Goal: Transaction & Acquisition: Purchase product/service

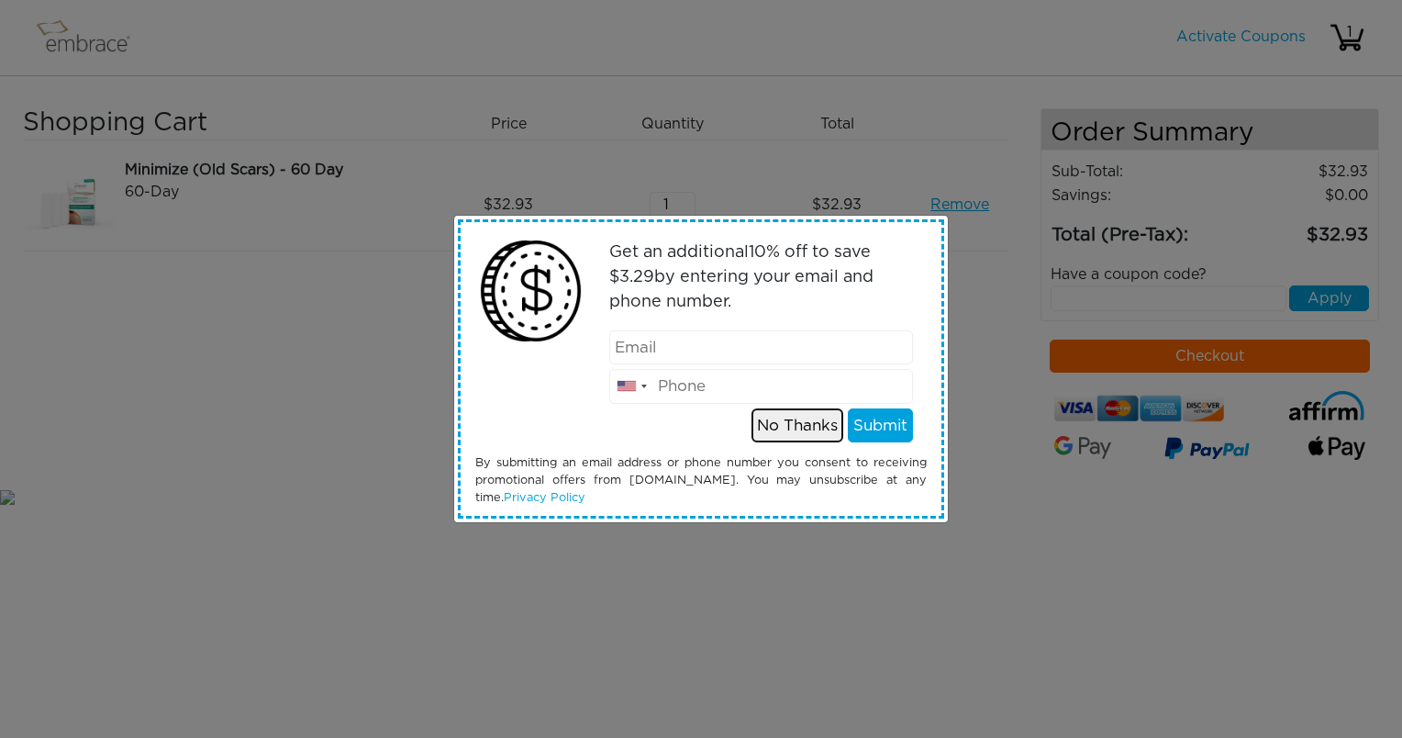
click at [789, 424] on button "No Thanks" at bounding box center [798, 425] width 92 height 35
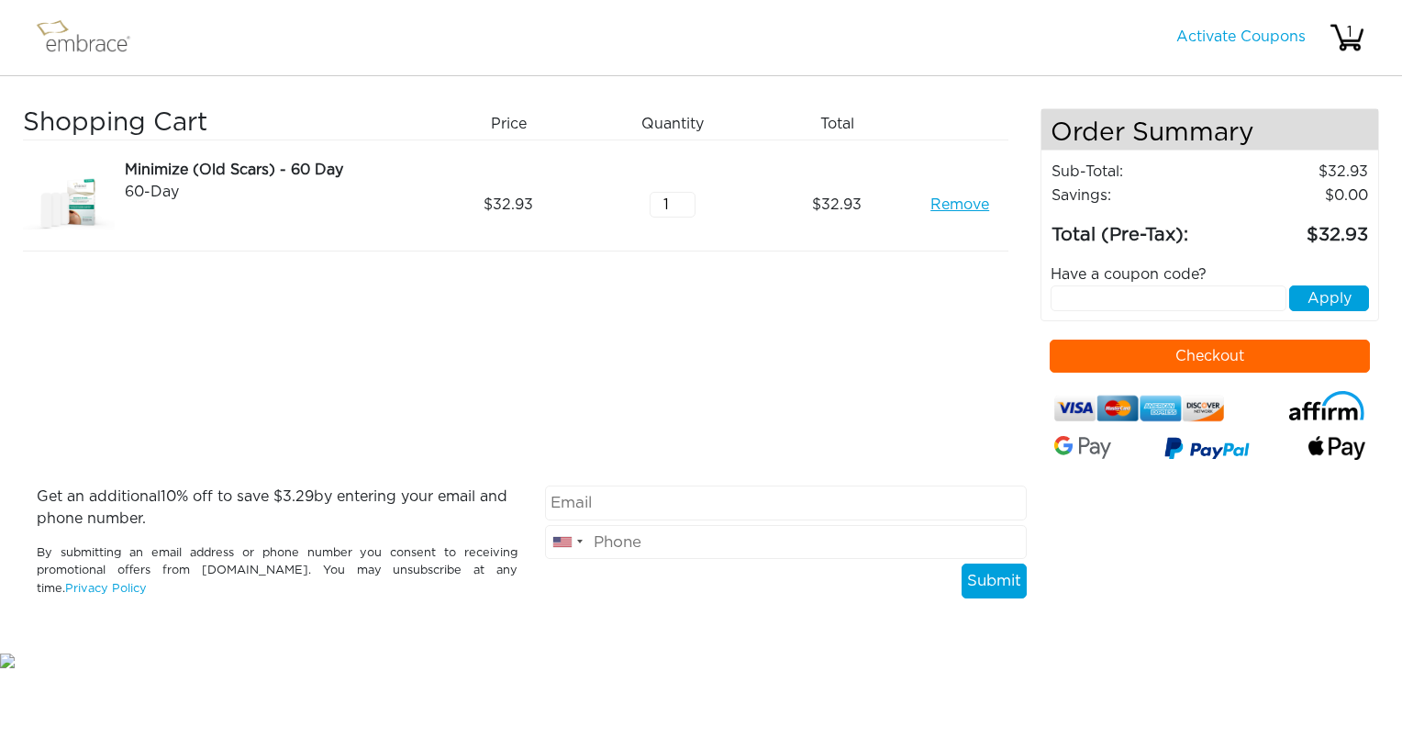
click at [95, 48] on img at bounding box center [91, 38] width 119 height 46
click at [1221, 34] on link "Activate Coupons" at bounding box center [1240, 36] width 129 height 15
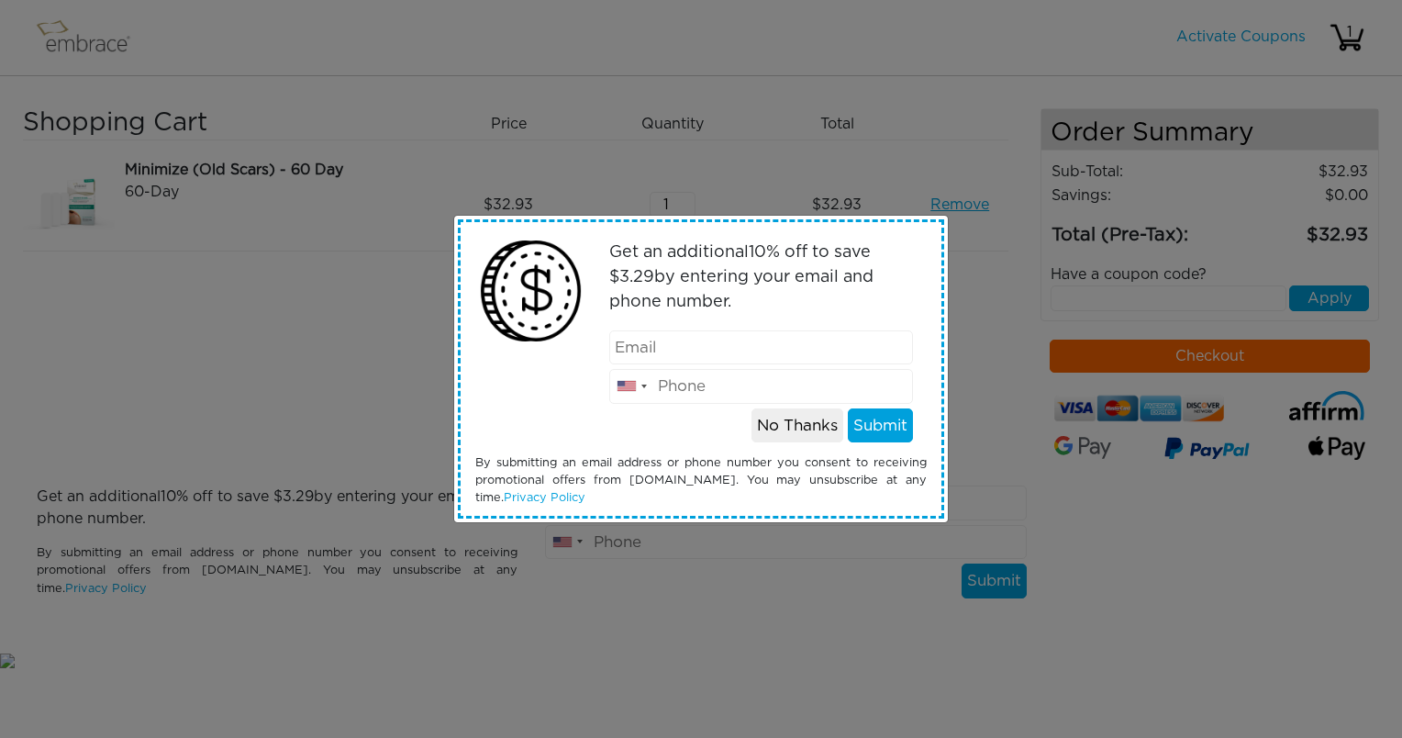
click at [668, 345] on input "email" at bounding box center [761, 347] width 305 height 35
type input "[PERSON_NAME][EMAIL_ADDRESS][PERSON_NAME][DOMAIN_NAME]"
type input "8323358152"
click at [877, 426] on button "Submit" at bounding box center [880, 425] width 65 height 35
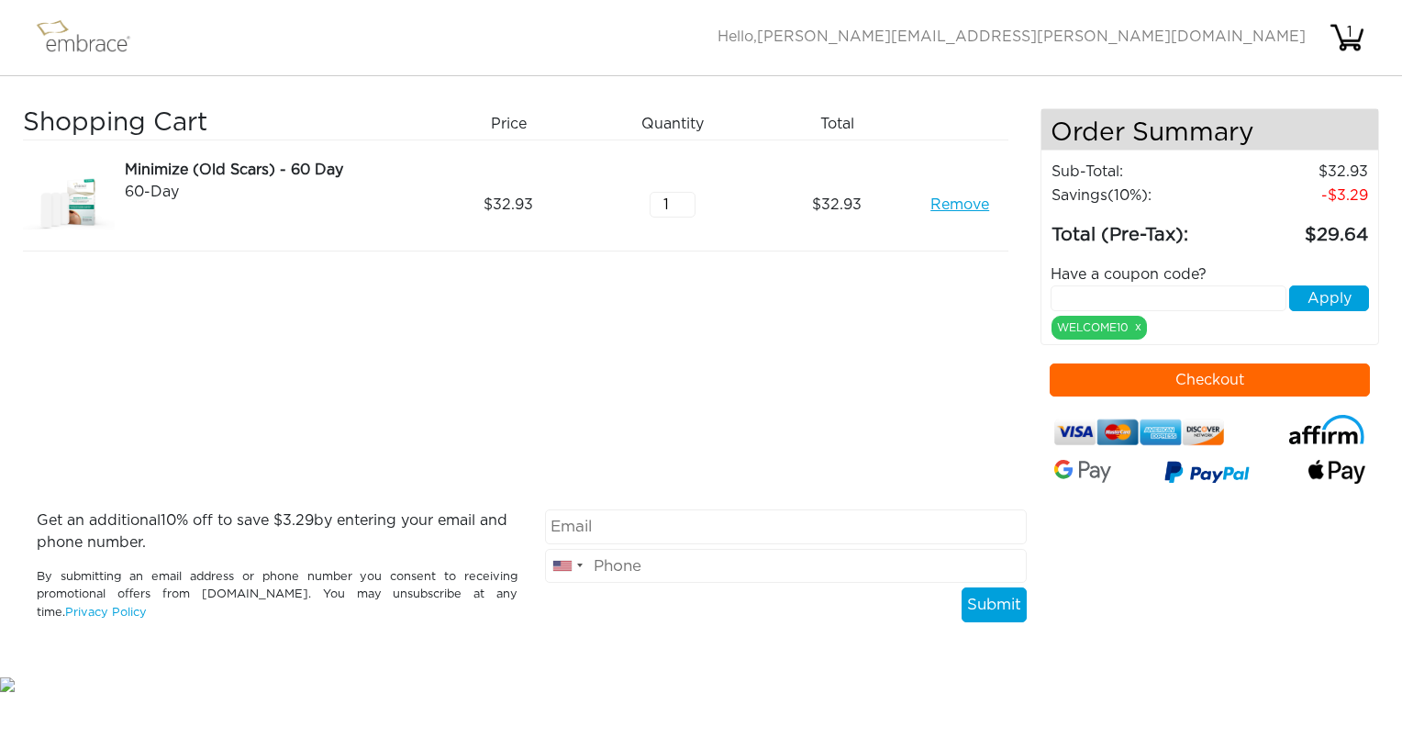
click at [103, 46] on img at bounding box center [91, 38] width 119 height 46
click at [862, 300] on div "Shopping Cart Price Quantity Qty Total Minimize (Old Scars) - 60 Day 60-Day Rem…" at bounding box center [532, 308] width 1018 height 401
click at [84, 51] on img at bounding box center [91, 38] width 119 height 46
click at [480, 284] on div "Shopping Cart Price Quantity Qty Total Minimize (Old Scars) - 60 Day 60-Day Rem…" at bounding box center [532, 308] width 1018 height 401
click at [114, 37] on img at bounding box center [91, 38] width 119 height 46
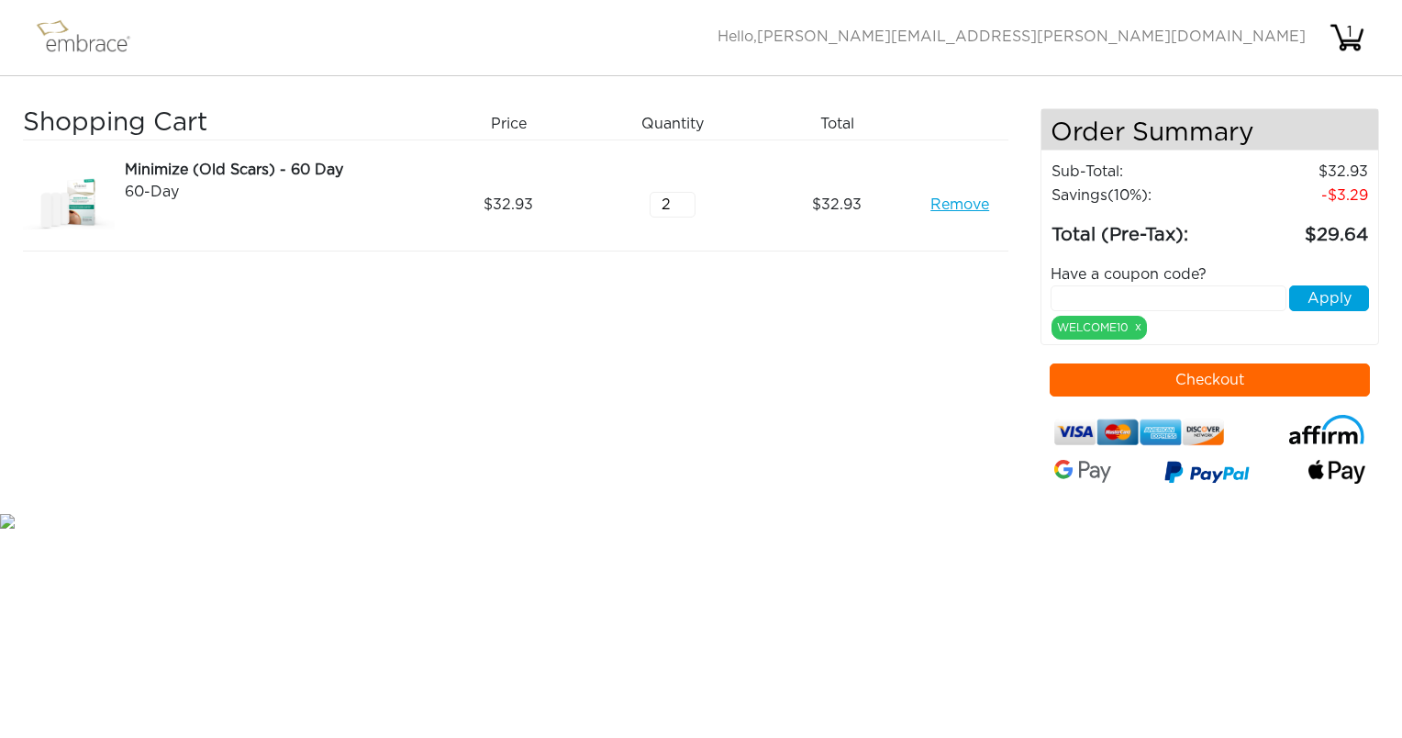
click at [685, 196] on input "2" at bounding box center [673, 205] width 46 height 26
click at [685, 196] on input "3" at bounding box center [673, 205] width 46 height 26
type input "4"
click at [685, 198] on input "4" at bounding box center [673, 205] width 46 height 26
click at [602, 307] on div "Shopping Cart Price Quantity Qty Total Minimize (Old Scars) - 60 Day 60-Day Rem…" at bounding box center [532, 308] width 1018 height 401
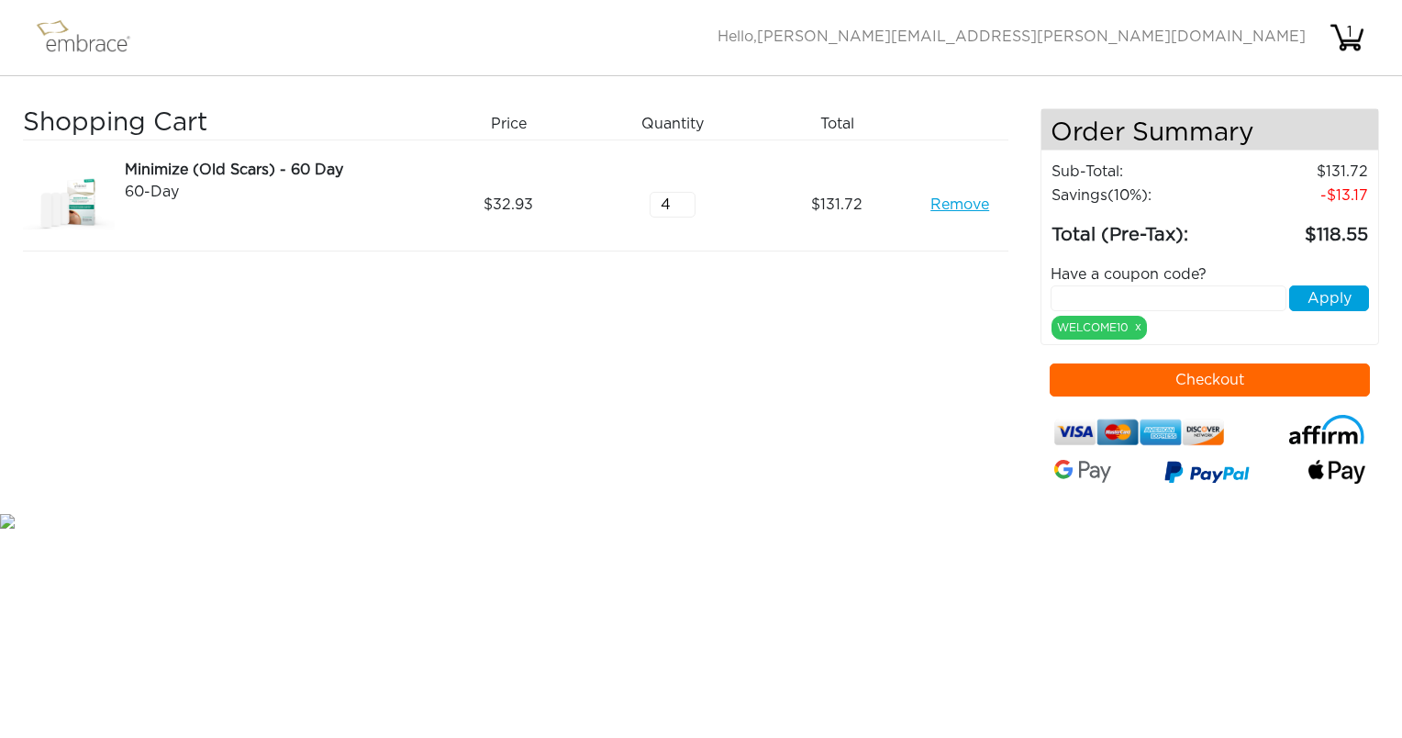
click at [80, 47] on img at bounding box center [91, 38] width 119 height 46
click at [1143, 299] on input "text" at bounding box center [1169, 298] width 236 height 26
type input "SEPTEMBERSTEAL"
click at [1328, 293] on button "Apply" at bounding box center [1329, 298] width 80 height 26
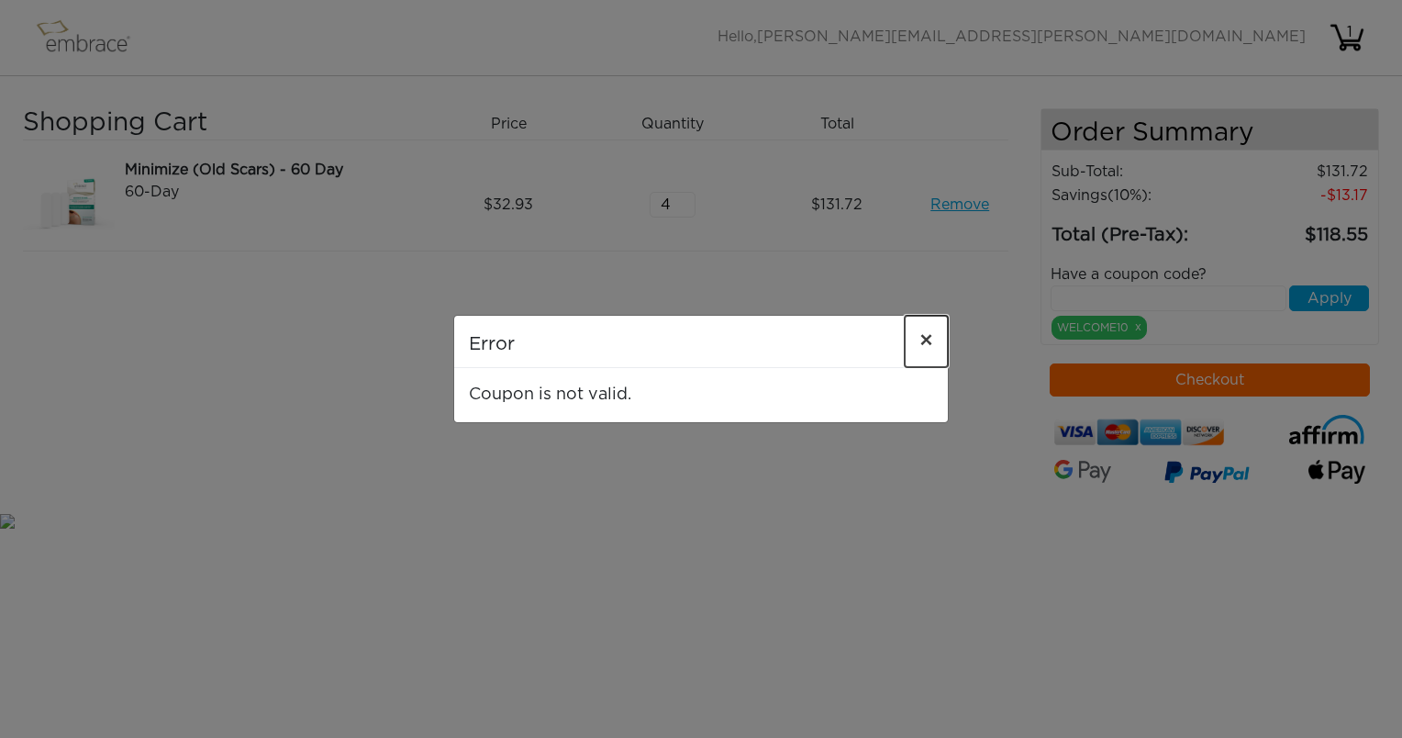
click at [937, 339] on button "×" at bounding box center [926, 341] width 43 height 51
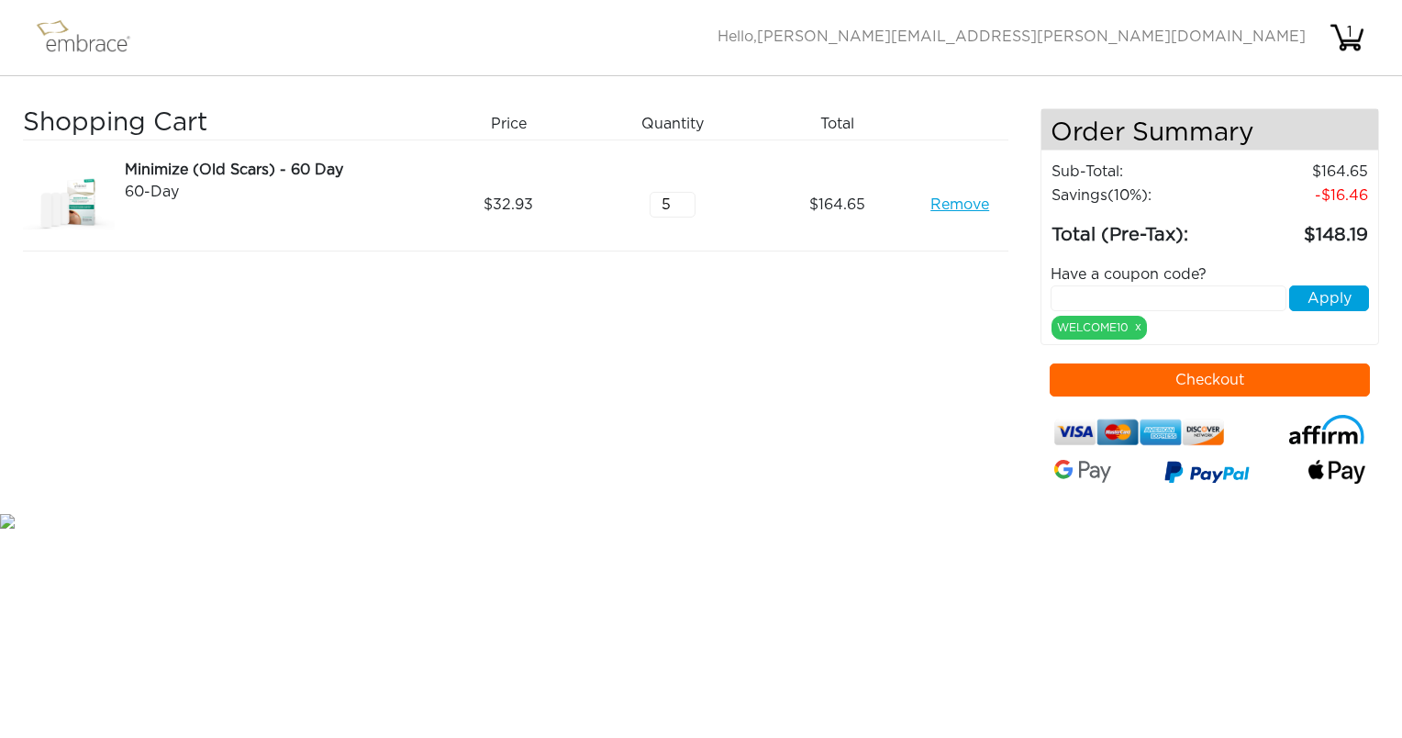
click at [1158, 303] on input "text" at bounding box center [1169, 298] width 236 height 26
type input "SEPTEMBERSTEAL"
click at [1324, 303] on button "Apply" at bounding box center [1329, 298] width 80 height 26
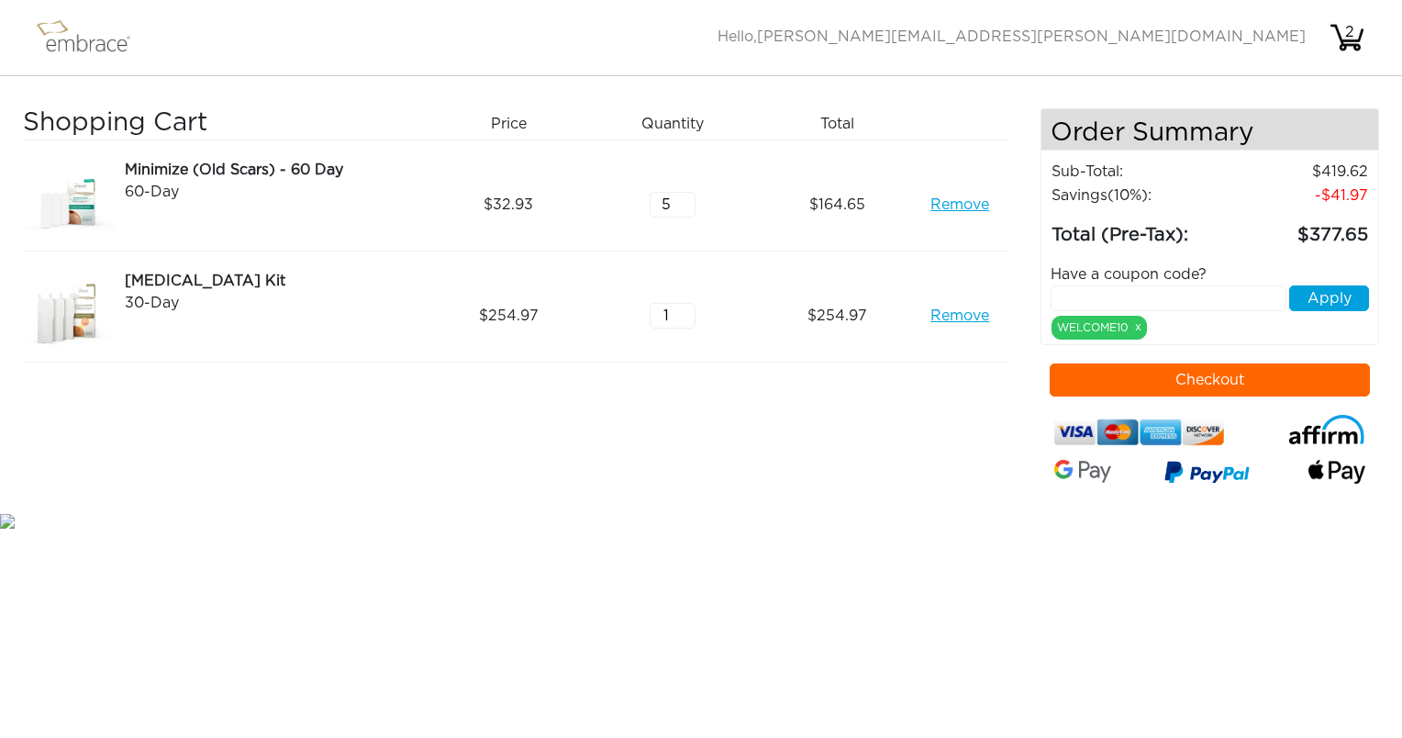
click at [1139, 289] on input "text" at bounding box center [1169, 298] width 236 height 26
type input "SEPTEMBERSTEAL"
click at [1310, 290] on button "Apply" at bounding box center [1329, 298] width 80 height 26
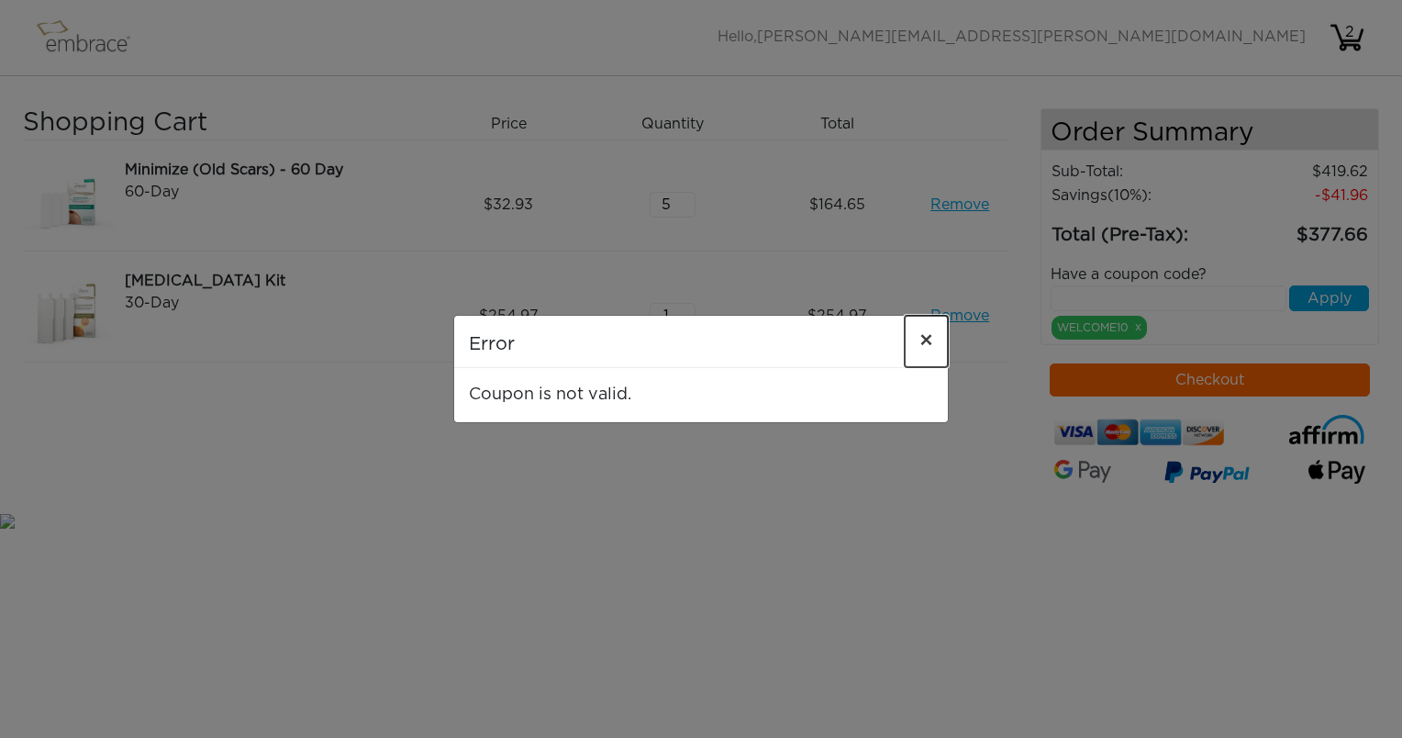
click at [931, 336] on span "×" at bounding box center [927, 341] width 14 height 22
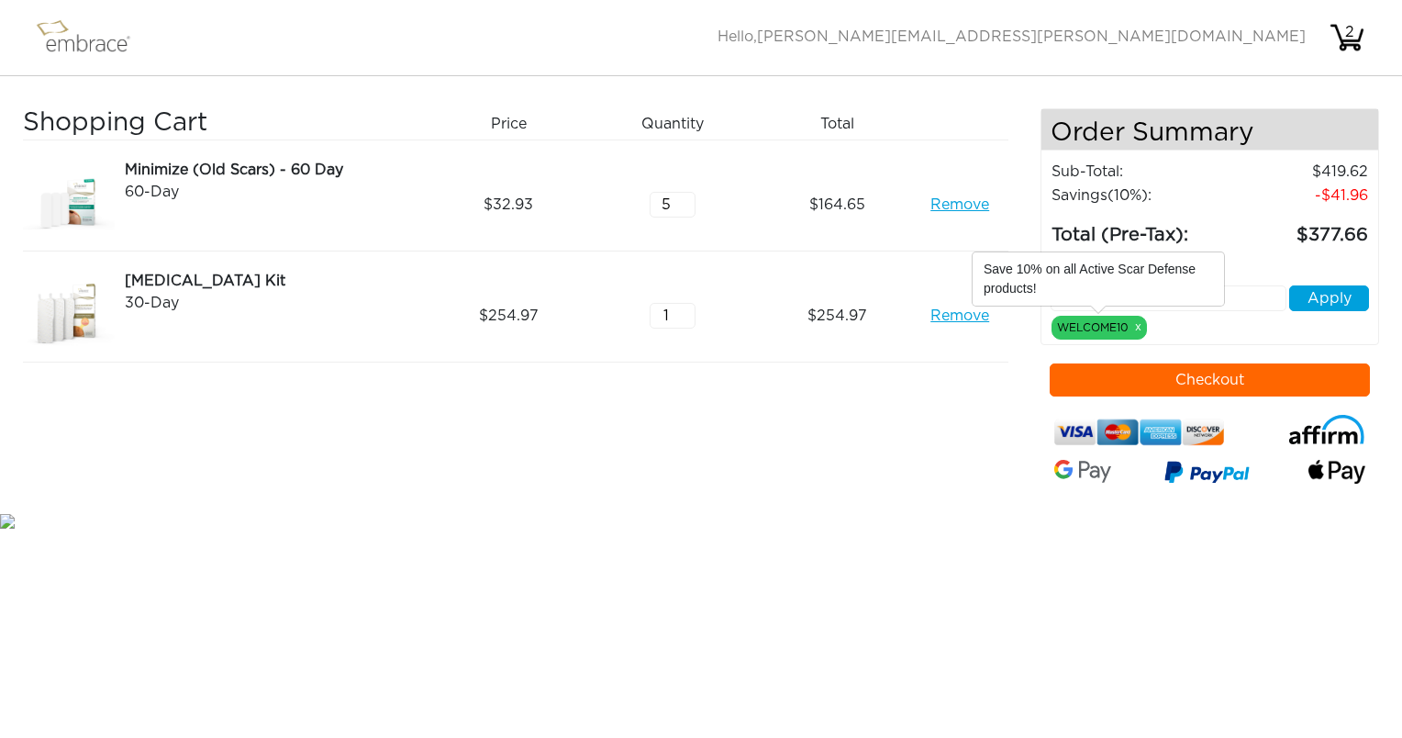
click at [1083, 331] on div "WELCOME10 x" at bounding box center [1099, 328] width 95 height 24
click at [1139, 327] on link "x" at bounding box center [1138, 326] width 6 height 17
click at [1128, 297] on input "text" at bounding box center [1169, 298] width 236 height 26
click at [1139, 327] on link "x" at bounding box center [1138, 326] width 6 height 17
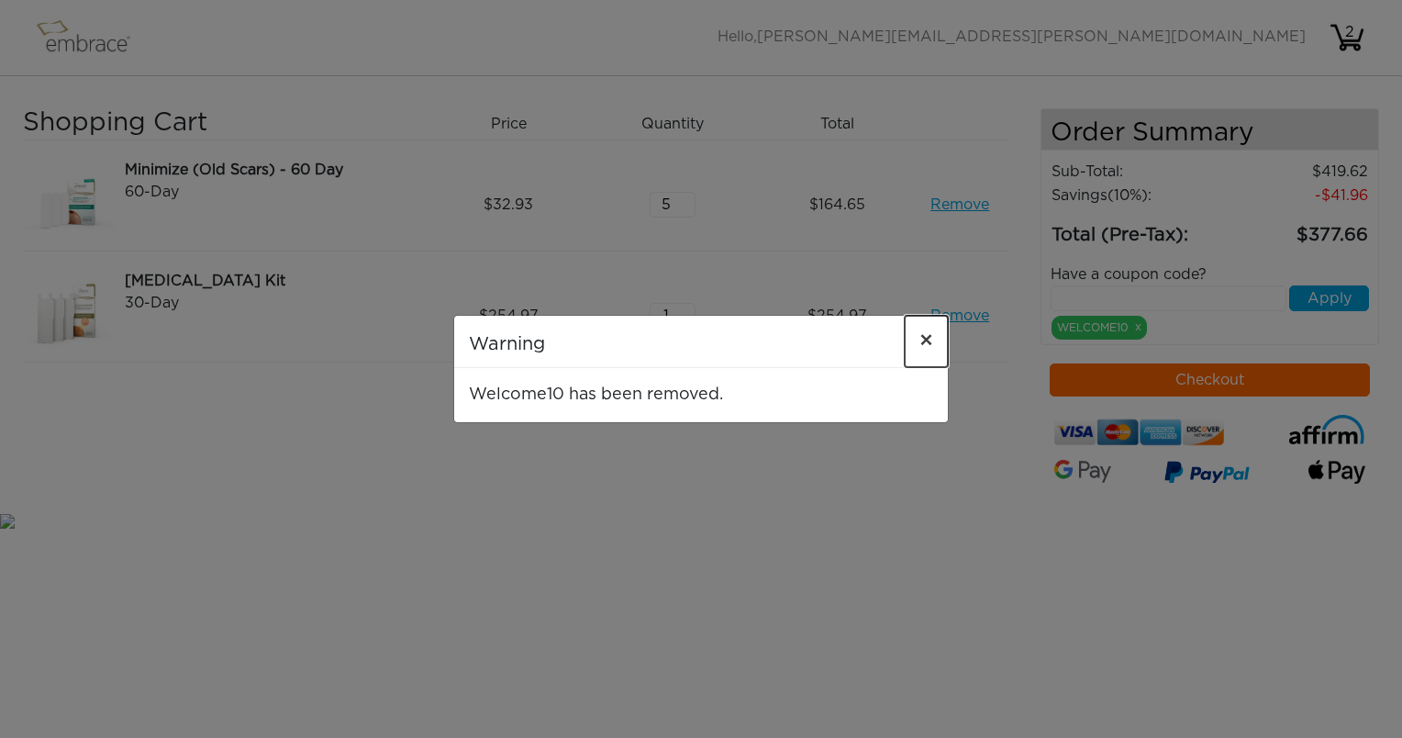
click at [931, 344] on span "×" at bounding box center [927, 341] width 14 height 22
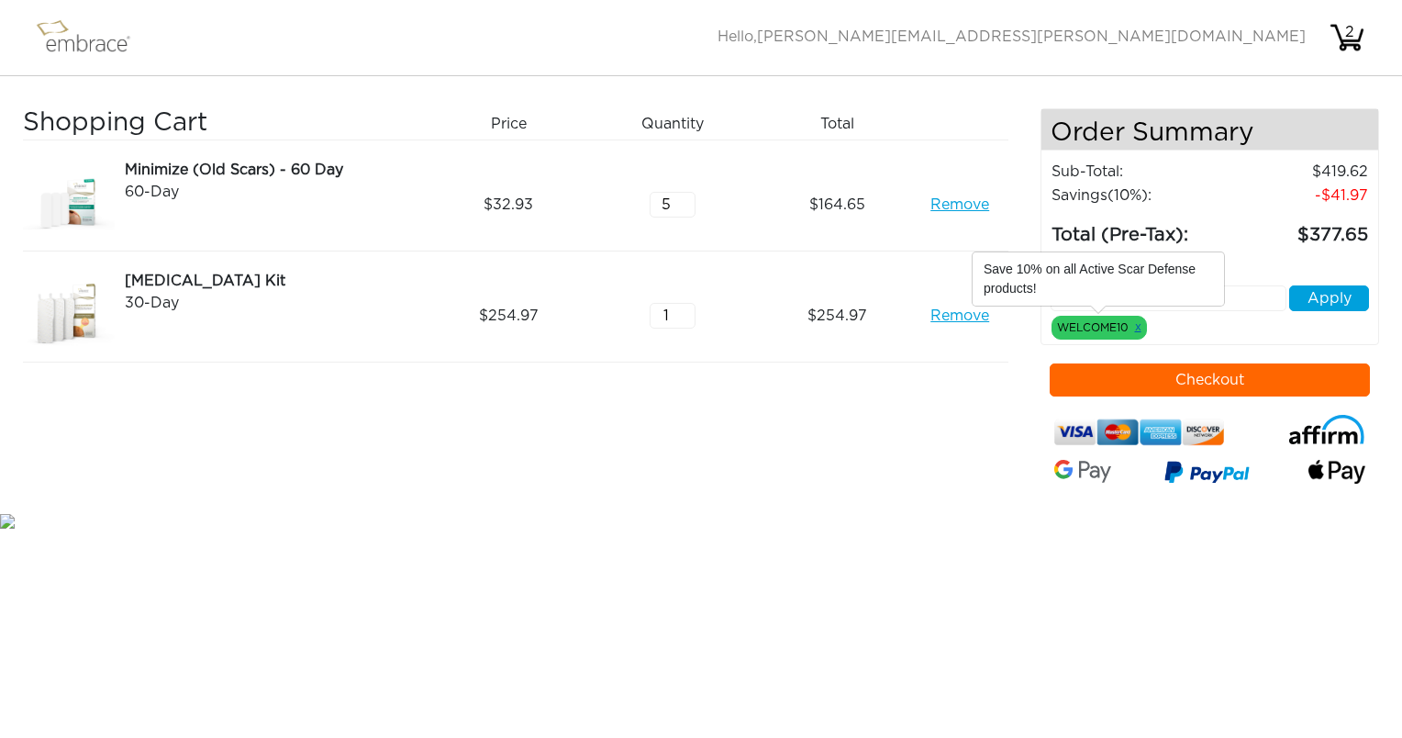
click at [1138, 327] on link "x" at bounding box center [1138, 326] width 6 height 17
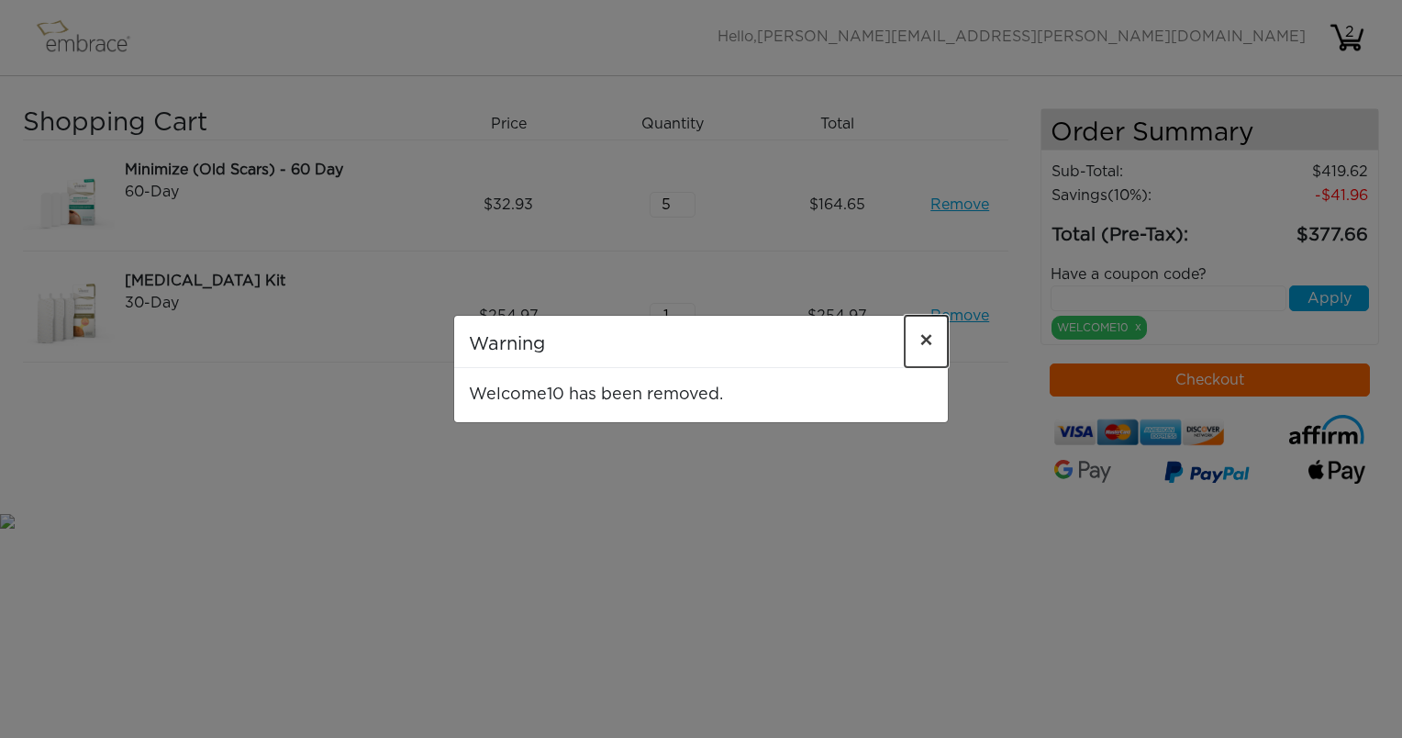
click at [924, 338] on span "×" at bounding box center [927, 341] width 14 height 22
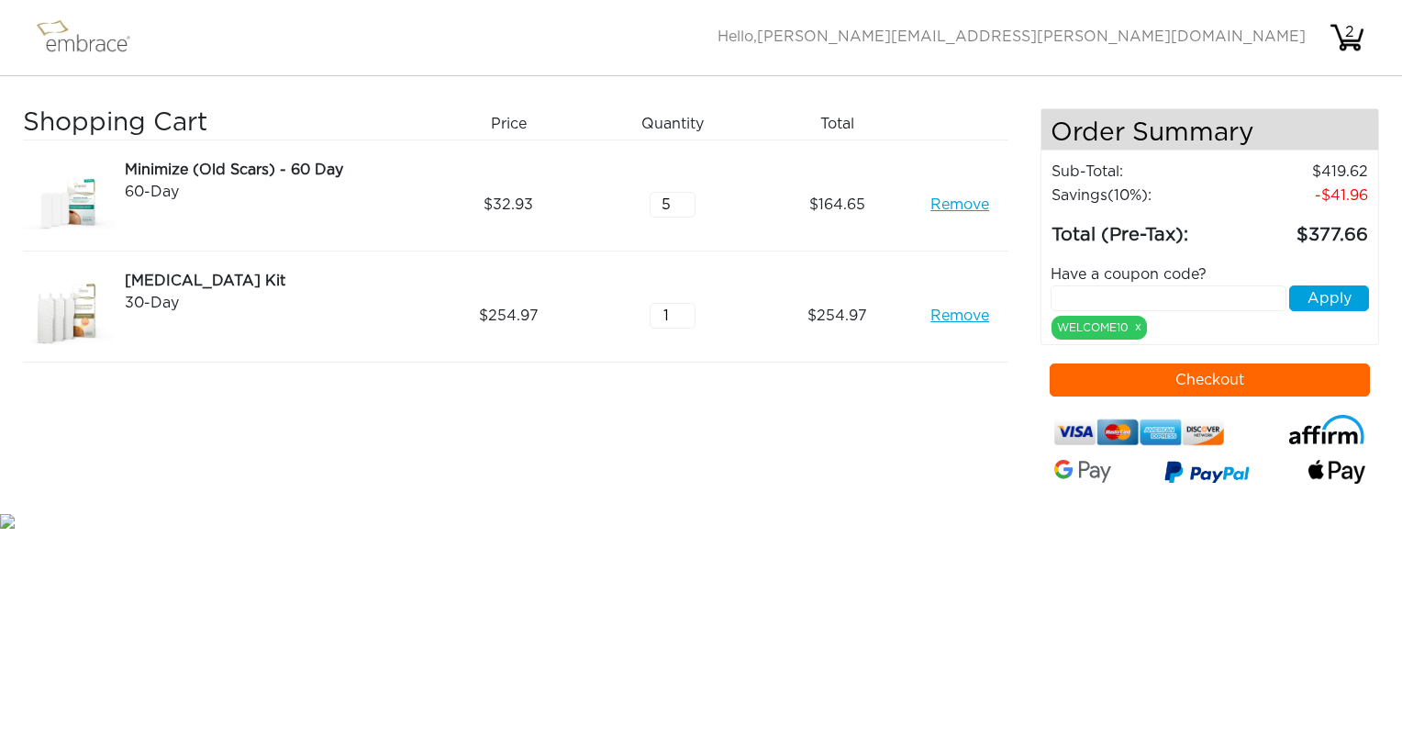
click at [1127, 297] on input "text" at bounding box center [1169, 298] width 236 height 26
type input "SEPTEMBERSTEAL"
click at [1313, 295] on button "Apply" at bounding box center [1329, 298] width 80 height 26
click at [962, 314] on link "Remove" at bounding box center [960, 316] width 59 height 22
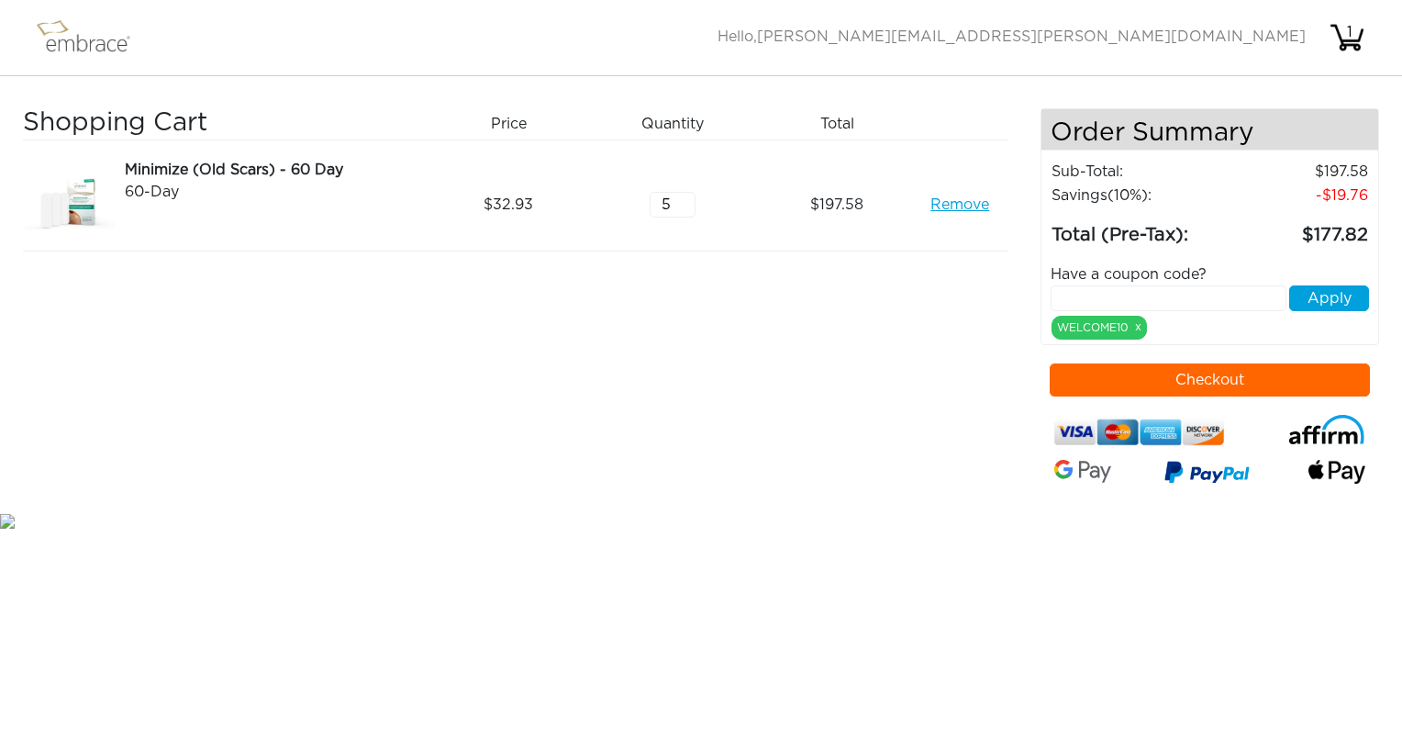
click at [688, 210] on input "5" at bounding box center [673, 205] width 46 height 26
type input "4"
click at [688, 210] on input "4" at bounding box center [673, 205] width 46 height 26
click at [1195, 375] on button "Checkout" at bounding box center [1210, 379] width 321 height 33
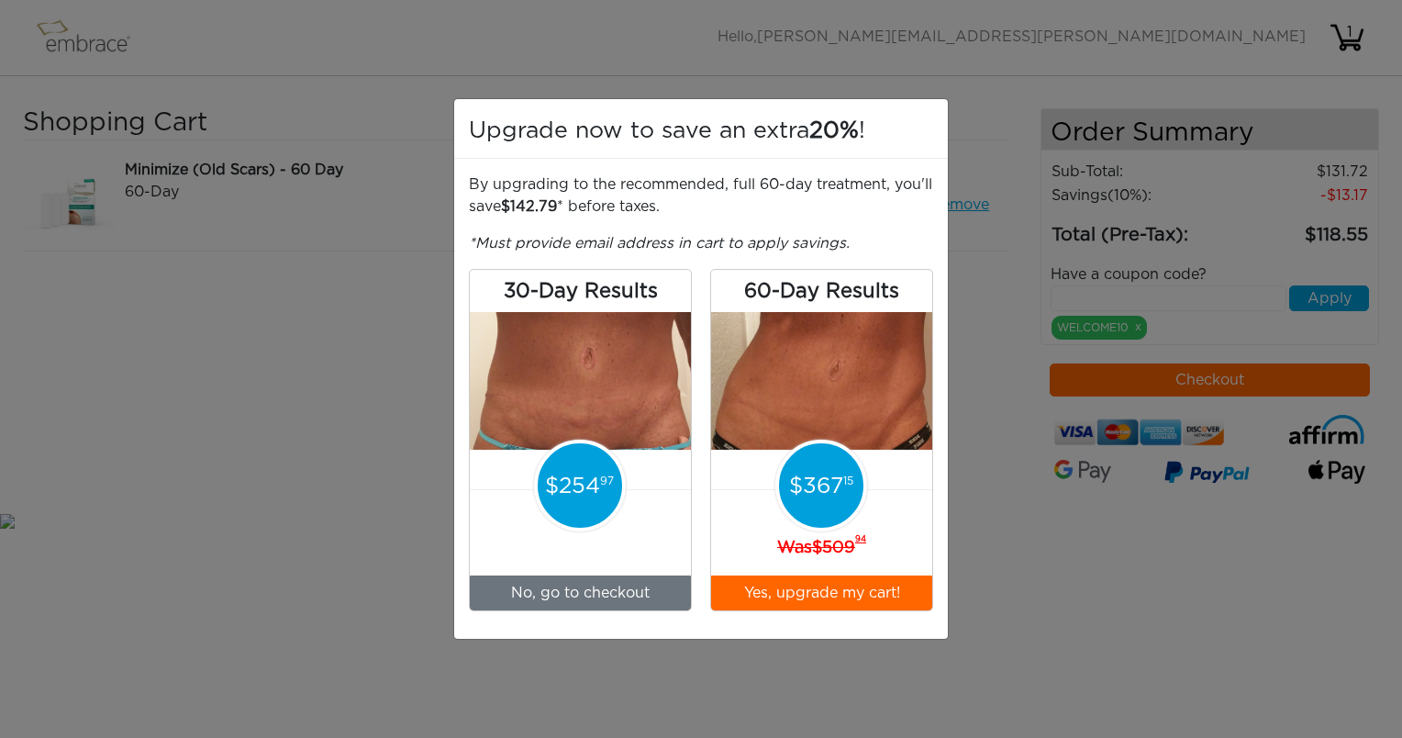
click at [897, 419] on img at bounding box center [821, 400] width 221 height 176
click at [837, 588] on button "Yes, upgrade my cart!" at bounding box center [821, 592] width 221 height 35
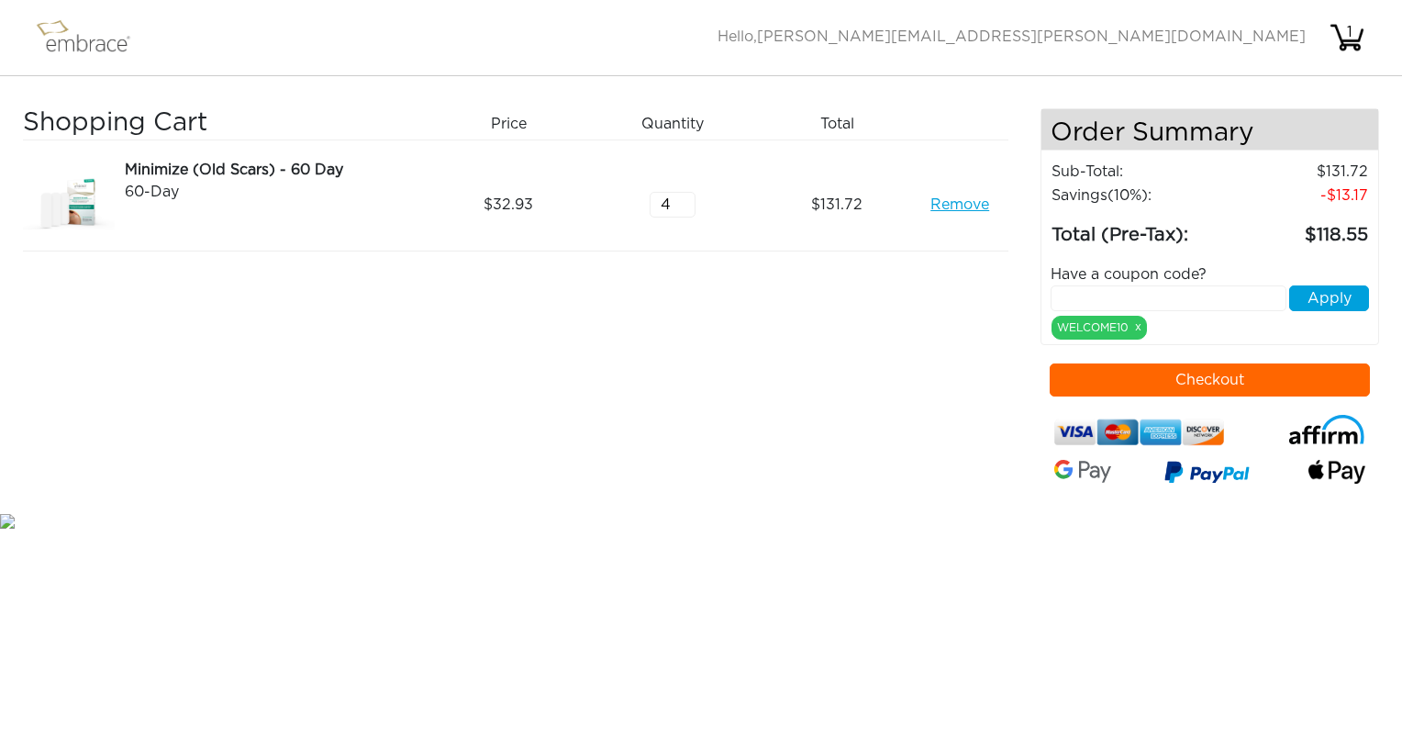
click at [1220, 378] on button "Checkout" at bounding box center [1210, 379] width 321 height 33
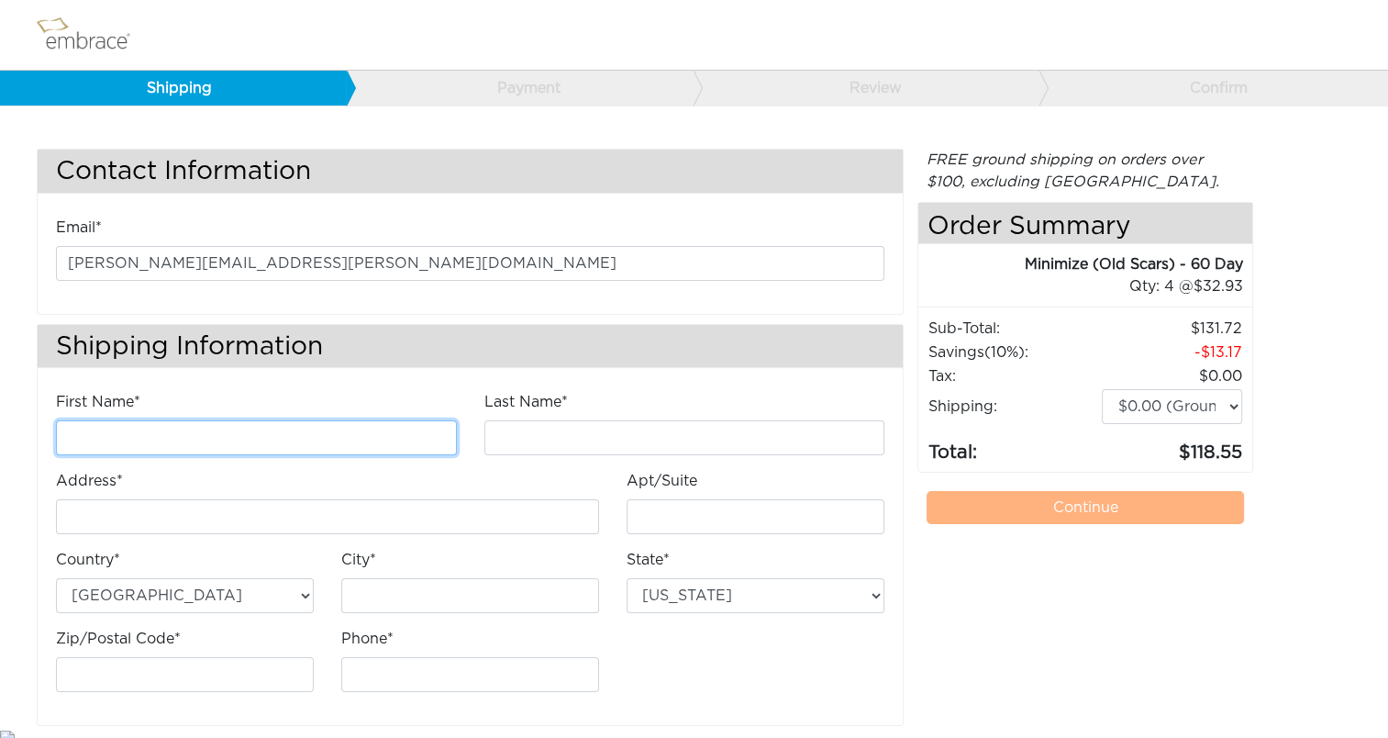
click at [110, 440] on input "First Name*" at bounding box center [256, 437] width 401 height 35
type input "m"
type input "[PERSON_NAME]"
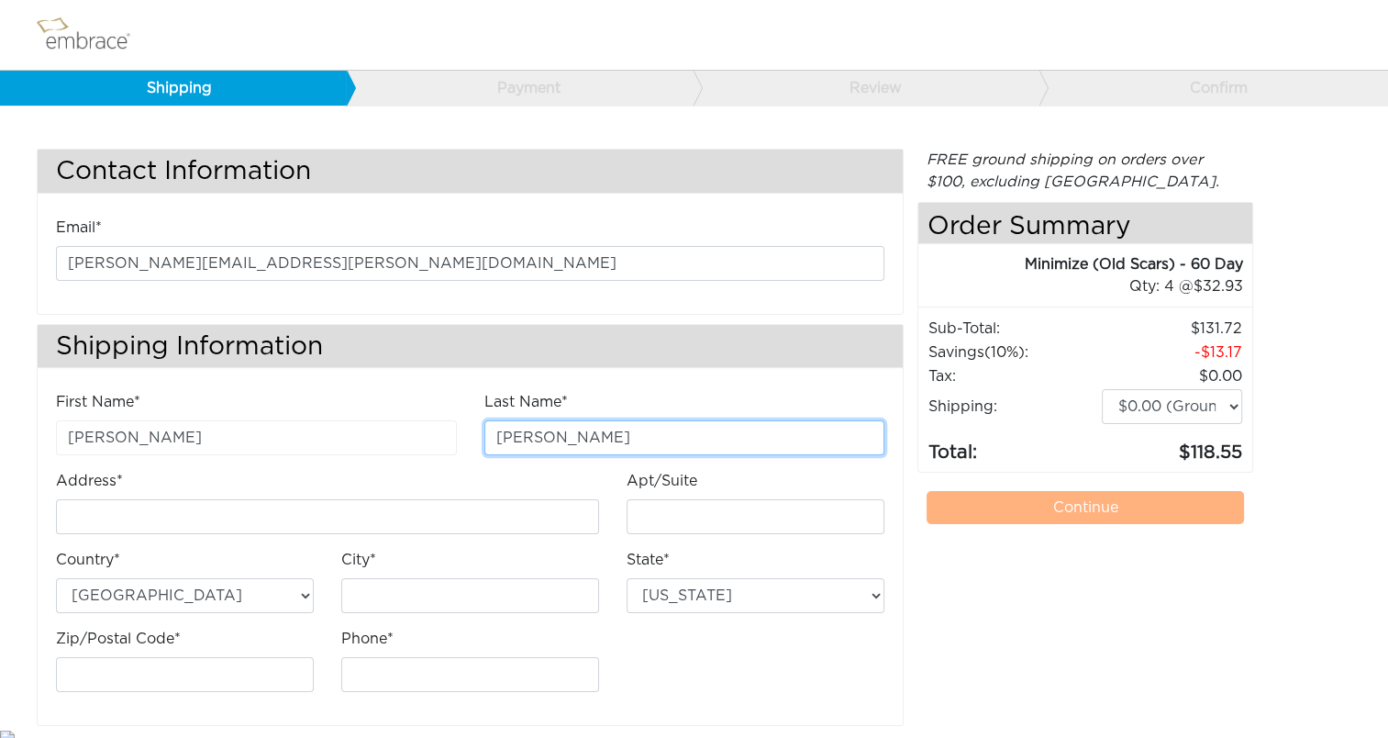
type input "[PERSON_NAME]"
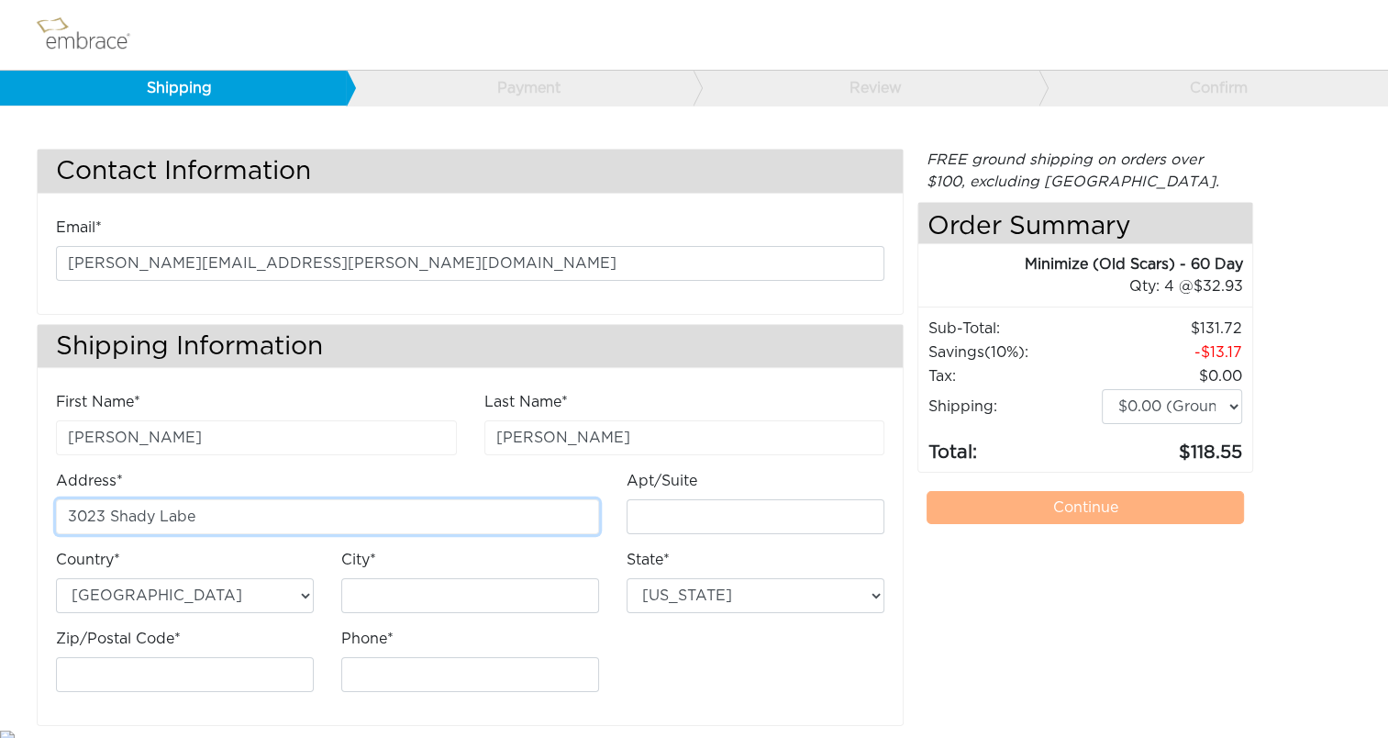
drag, startPoint x: 188, startPoint y: 518, endPoint x: 179, endPoint y: 521, distance: 9.6
click at [179, 521] on input "3023 Shady Labe" at bounding box center [327, 516] width 543 height 35
type input "[STREET_ADDRESS][PERSON_NAME]"
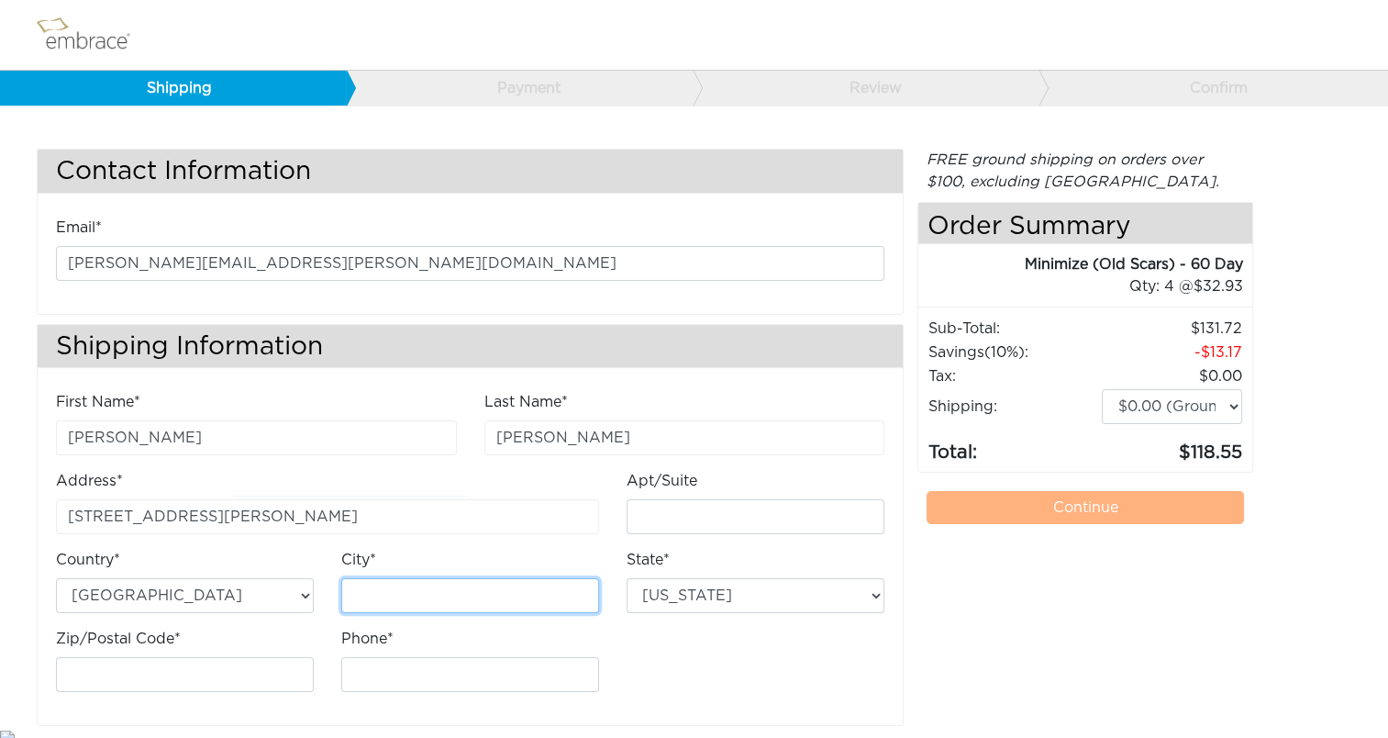
click at [434, 583] on input "City*" at bounding box center [470, 595] width 258 height 35
type input "[PERSON_NAME]"
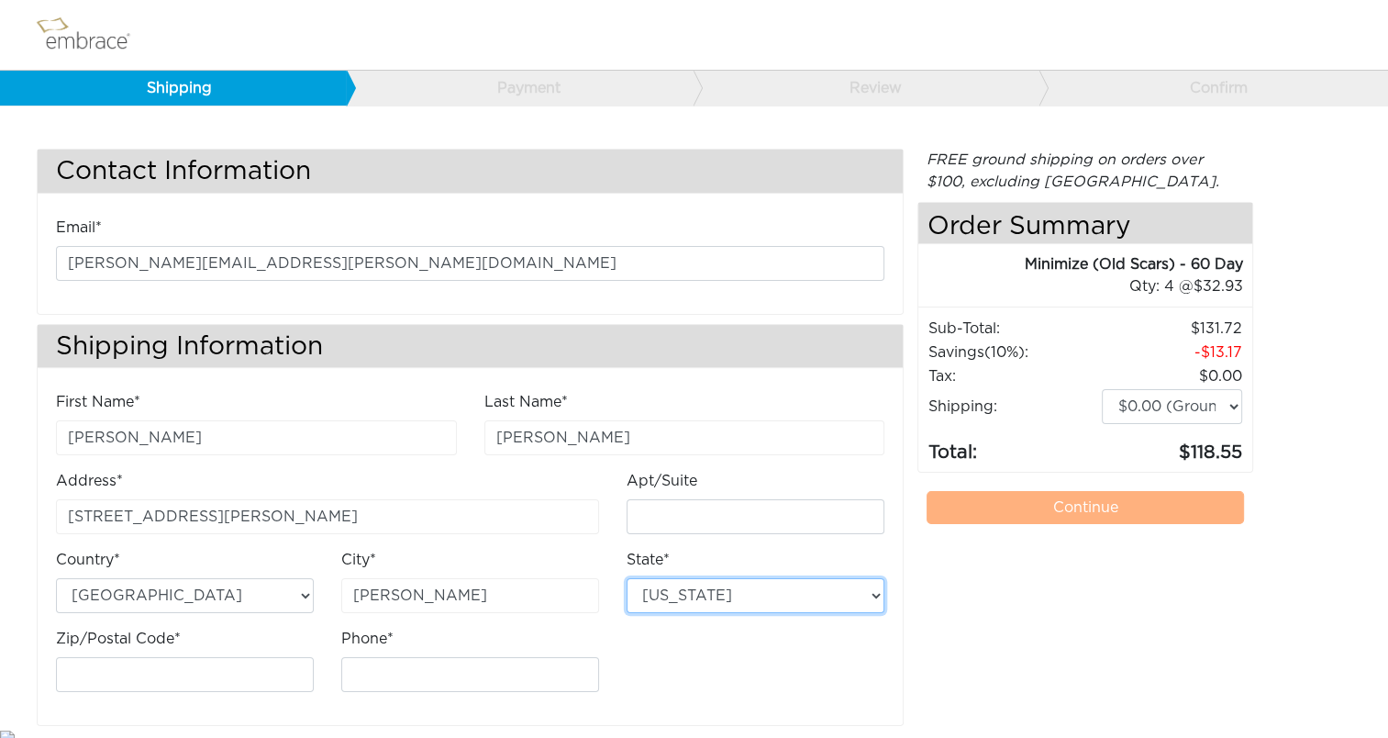
click at [810, 585] on select "[US_STATE] [US_STATE] [US_STATE] [US_STATE] [US_STATE] [US_STATE] [US_STATE] [U…" at bounding box center [756, 595] width 258 height 35
select select "[GEOGRAPHIC_DATA]"
click at [627, 578] on select "[US_STATE] [US_STATE] [US_STATE] [US_STATE] [US_STATE] [US_STATE] [US_STATE] [U…" at bounding box center [756, 595] width 258 height 35
click at [209, 690] on div "Zip/Postal Code*" at bounding box center [184, 667] width 285 height 79
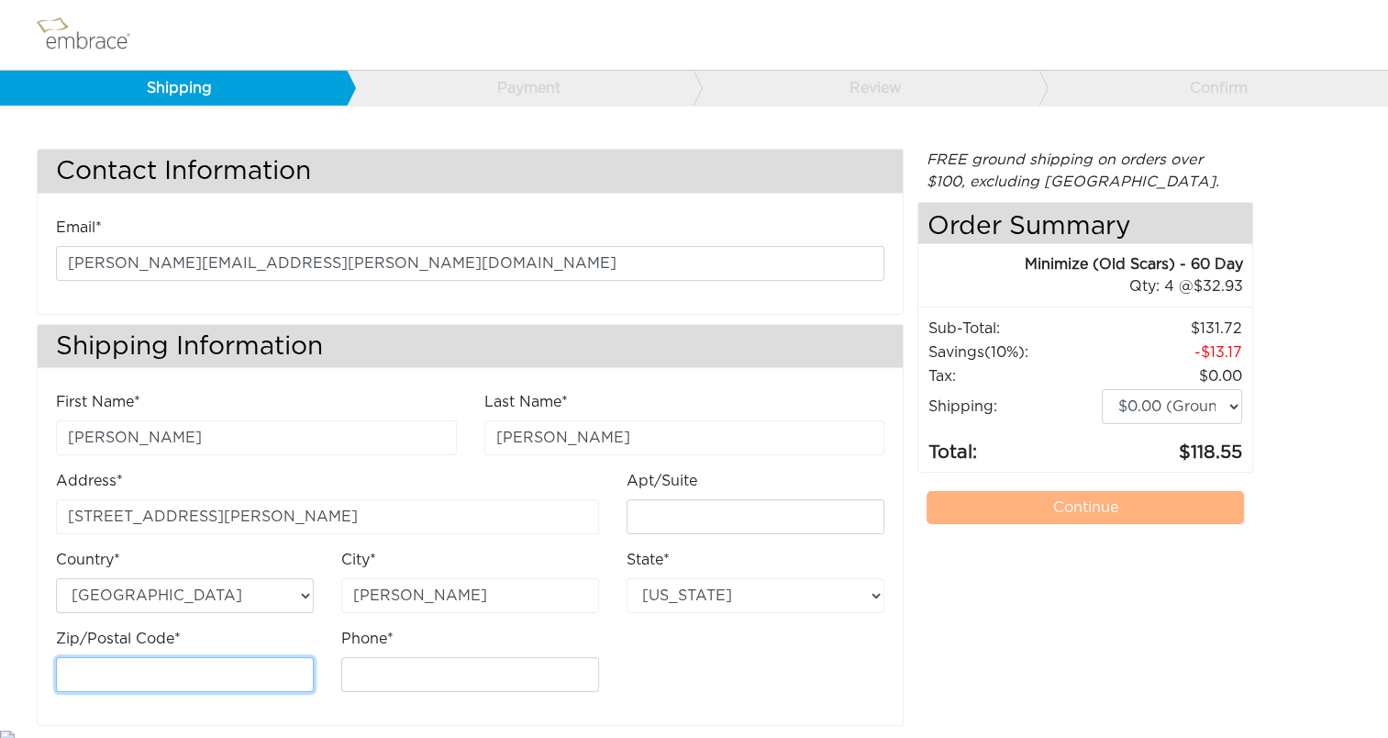
click at [209, 681] on input "Zip/Postal Code*" at bounding box center [185, 674] width 258 height 35
type input "77598"
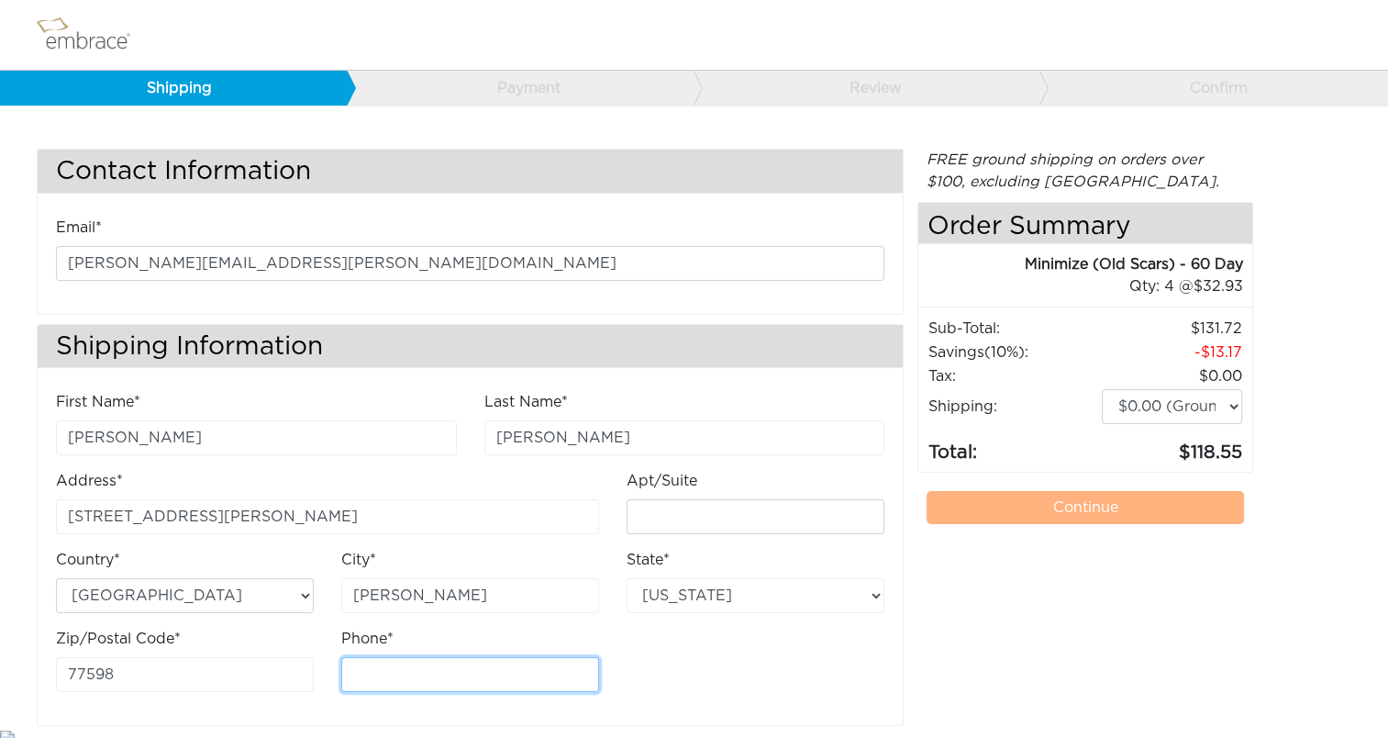
click at [364, 672] on input "Phone*" at bounding box center [470, 674] width 258 height 35
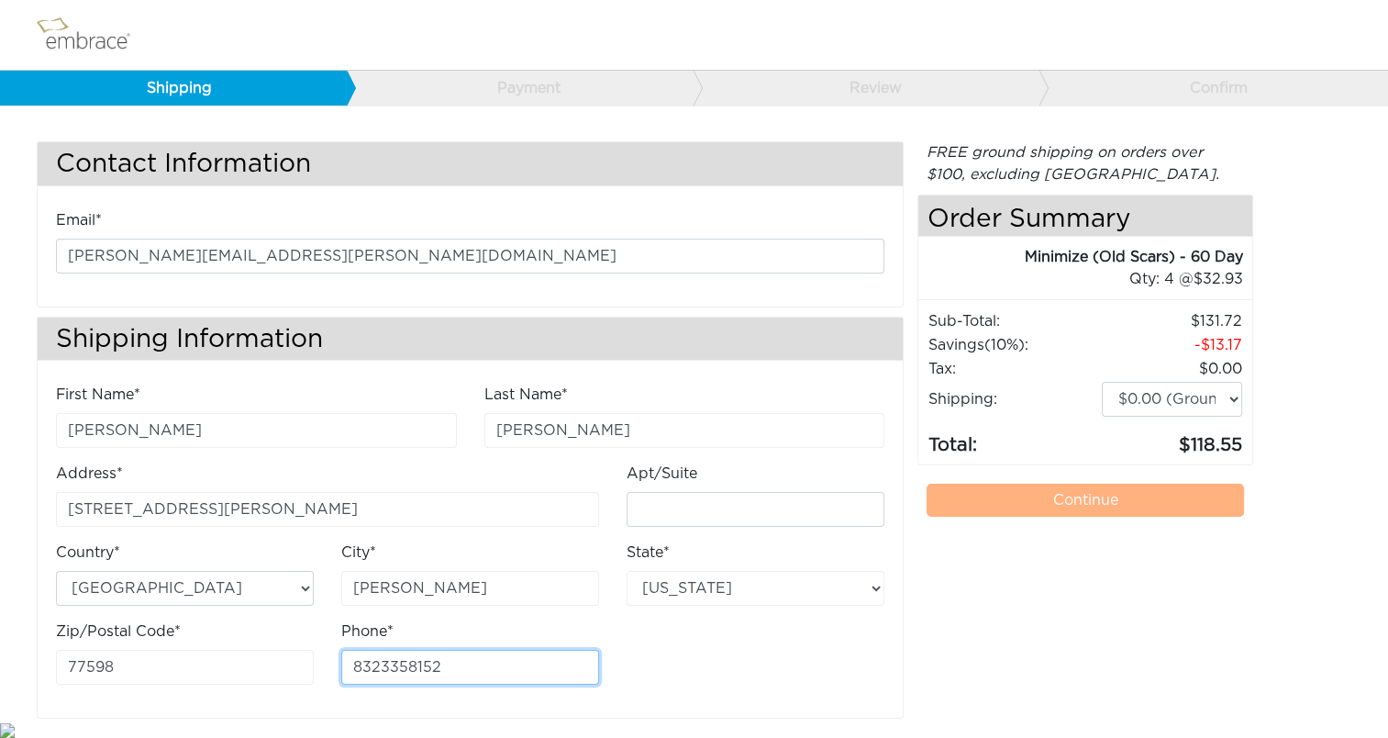
type input "8323358152"
click at [1097, 567] on div "FREE ground shipping on orders over $100, excluding [GEOGRAPHIC_DATA]. Any appl…" at bounding box center [1086, 429] width 336 height 577
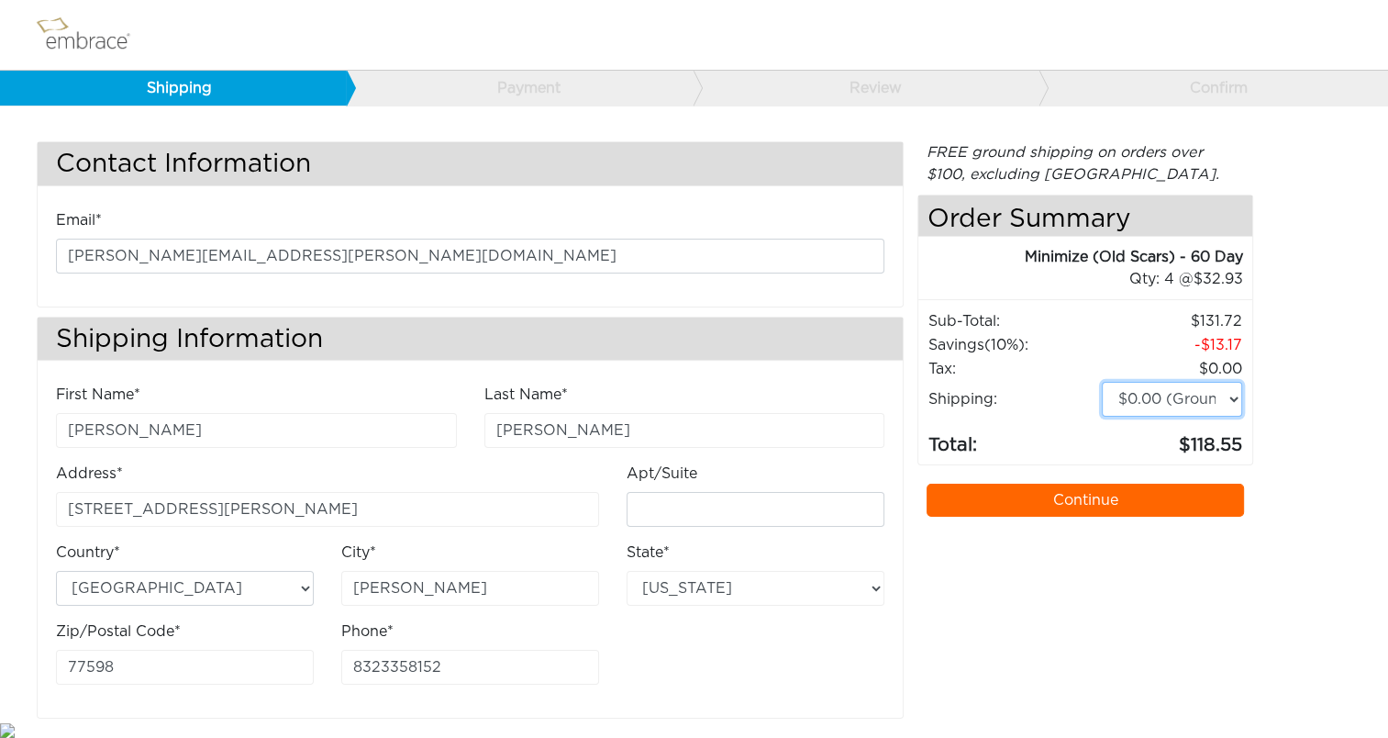
click at [1199, 390] on select "$0.00 (Ground) $15.00 (Express Saver) $20.00 (Two Day) $30.00 (Overnight)" at bounding box center [1172, 399] width 140 height 35
click at [1102, 382] on select "$0.00 (Ground) $15.00 (Express Saver) $20.00 (Two Day) $30.00 (Overnight)" at bounding box center [1172, 399] width 140 height 35
click at [1131, 543] on div "FREE ground shipping on orders over $100, excluding Australia. Any applicable i…" at bounding box center [1086, 429] width 336 height 577
click at [1136, 497] on link "Continue" at bounding box center [1086, 500] width 318 height 33
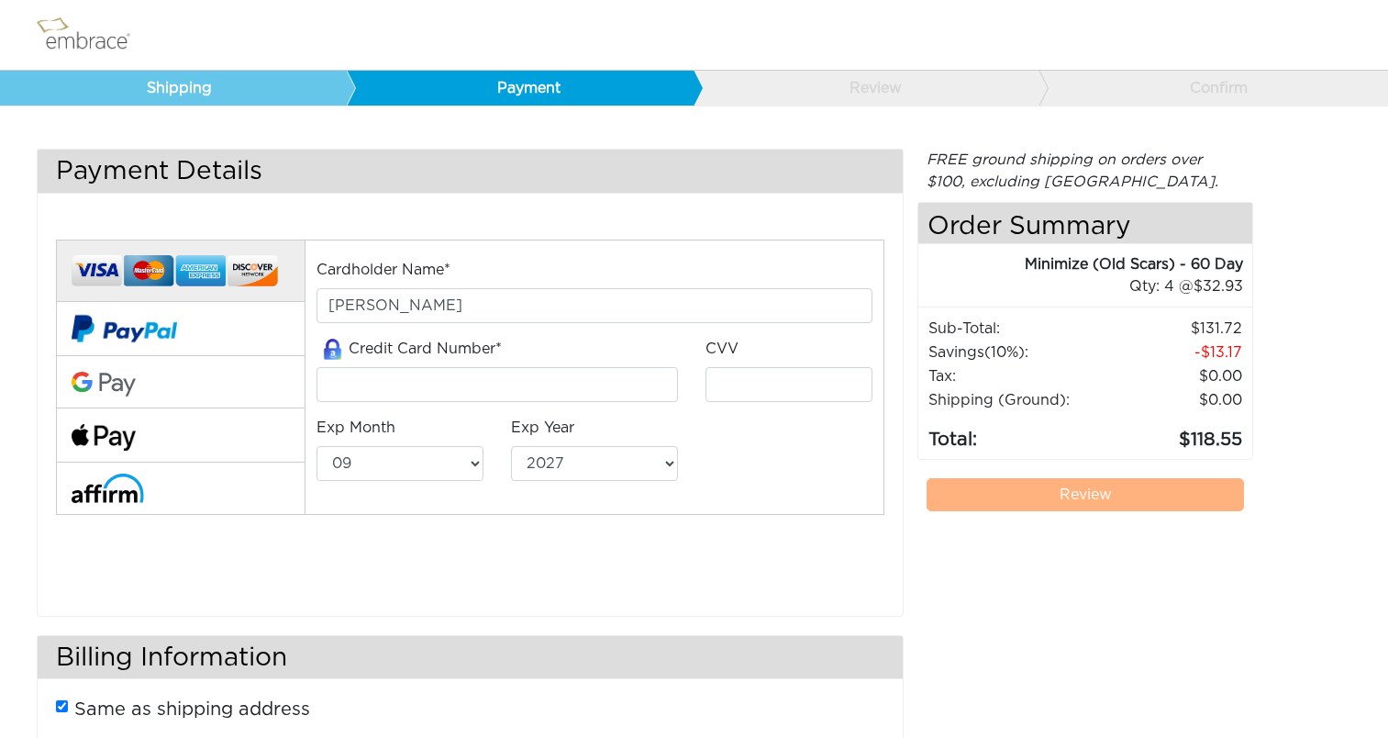
select select "9"
select select "2027"
type input "[CREDIT_CARD_NUMBER]"
click at [826, 388] on input "tel" at bounding box center [789, 384] width 167 height 35
type input "920"
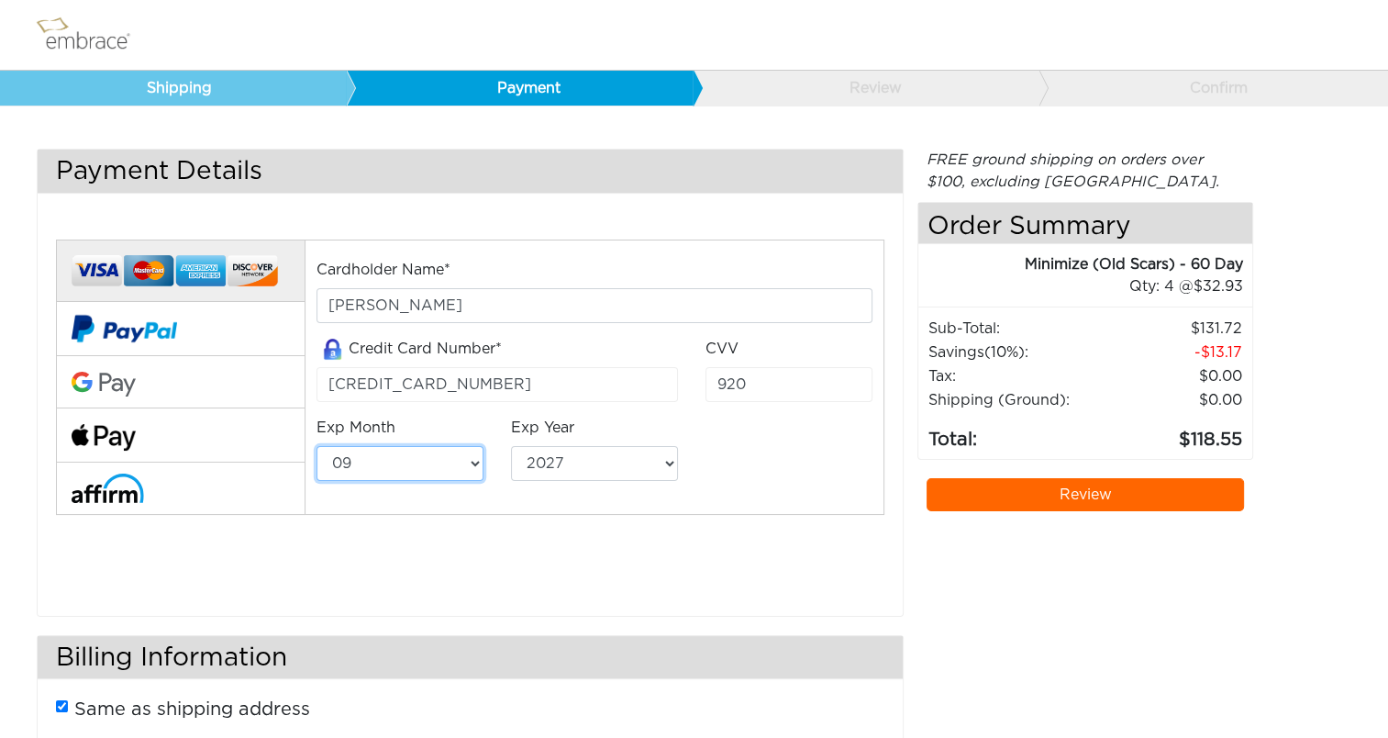
click at [470, 463] on select "01 02 03 04 05 06 07 08 09 10 11 12" at bounding box center [400, 463] width 167 height 35
select select "8"
click at [317, 446] on select "01 02 03 04 05 06 07 08 09 10 11 12" at bounding box center [400, 463] width 167 height 35
click at [598, 463] on select "2025 2026 2027 2028 2029 2030 2031 2032 2033 2034 2035 2036 2037 2038 2039" at bounding box center [594, 463] width 167 height 35
select select "2026"
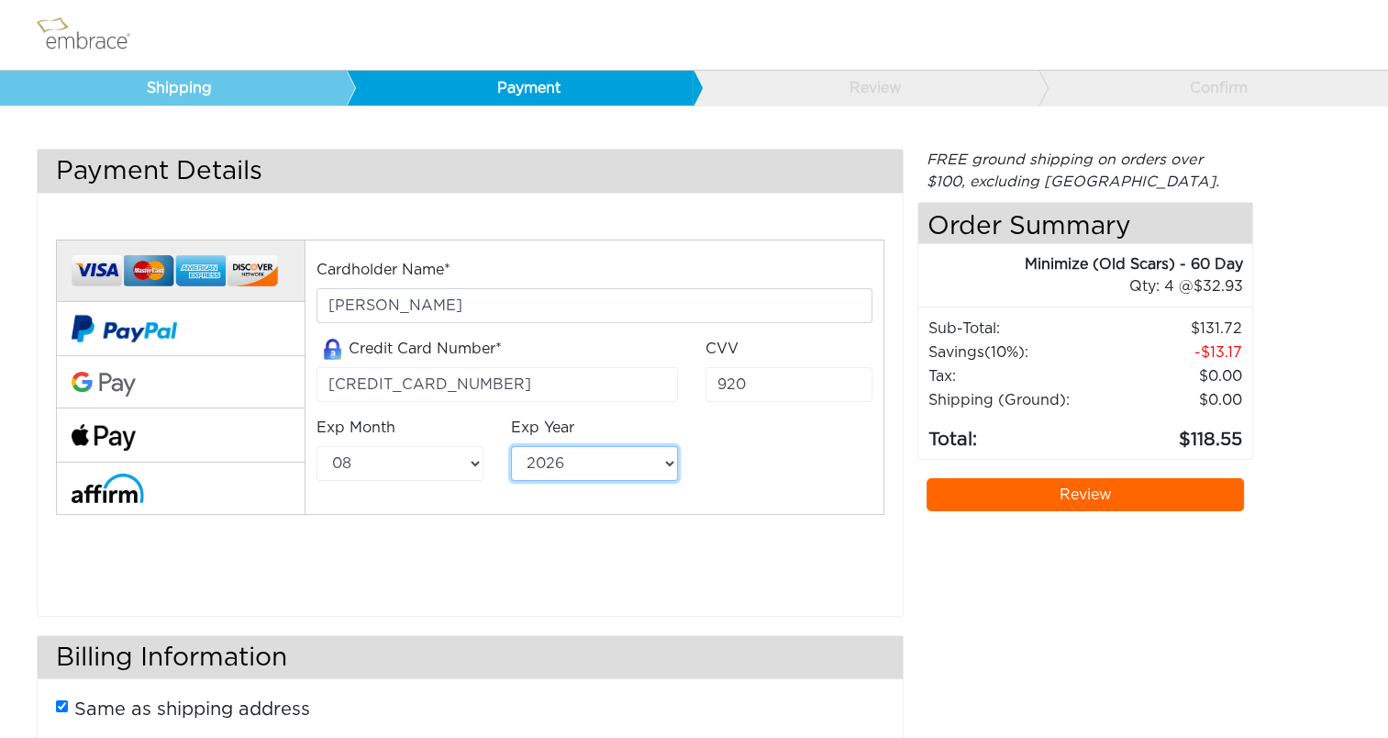
click at [511, 446] on select "2025 2026 2027 2028 2029 2030 2031 2032 2033 2034 2035 2036 2037 2038 2039" at bounding box center [594, 463] width 167 height 35
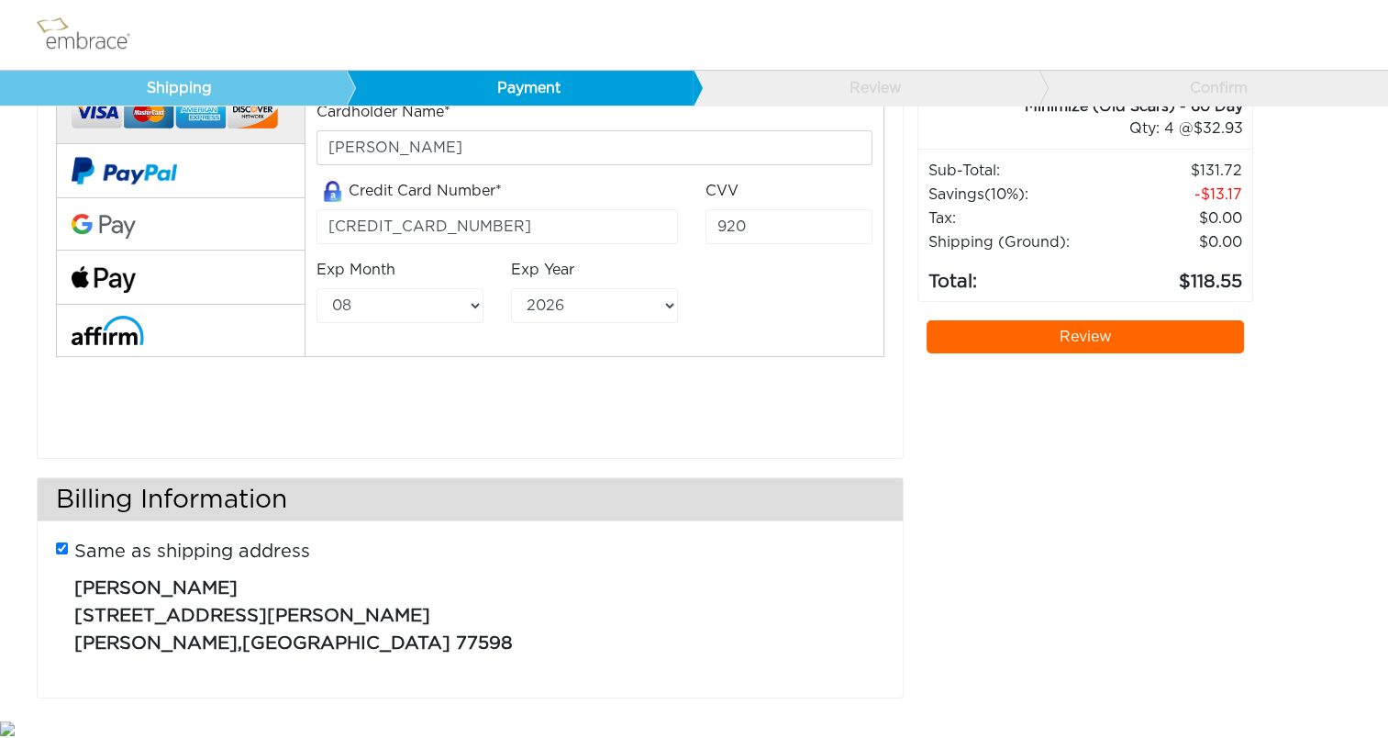
click at [1079, 343] on link "Review" at bounding box center [1086, 336] width 318 height 33
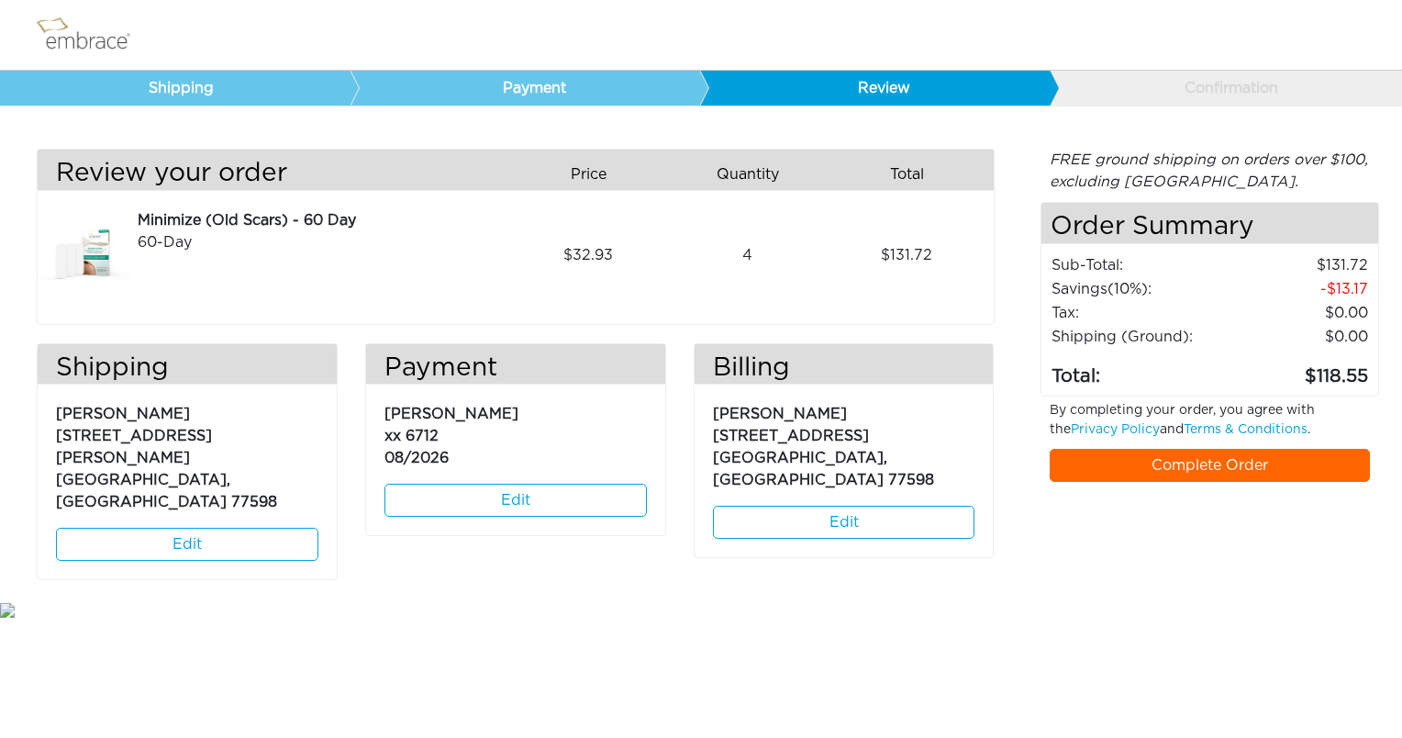
click at [754, 256] on div "4" at bounding box center [755, 255] width 160 height 92
click at [1195, 465] on link "Complete Order" at bounding box center [1210, 465] width 321 height 33
